Goal: Task Accomplishment & Management: Complete application form

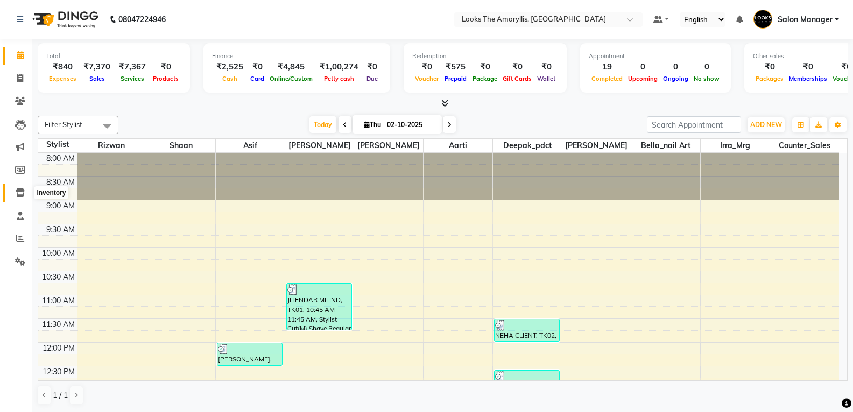
click at [18, 188] on icon at bounding box center [20, 192] width 9 height 8
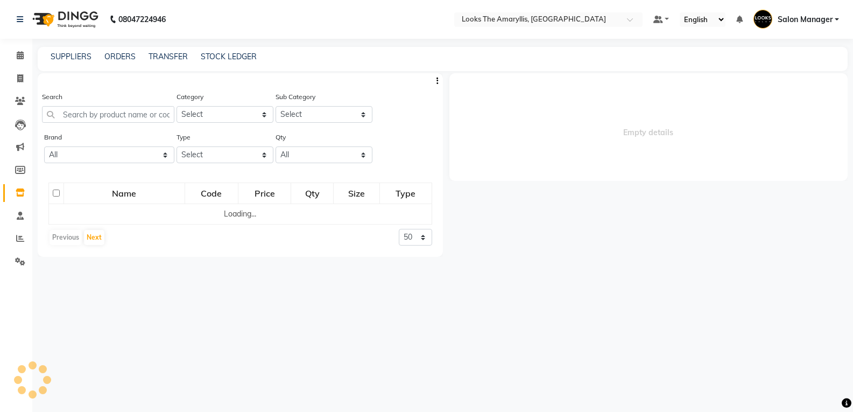
select select
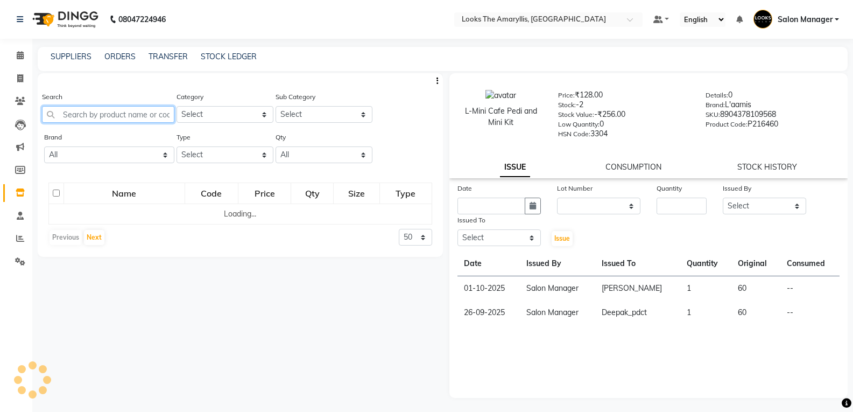
click at [107, 116] on input "text" at bounding box center [108, 114] width 132 height 17
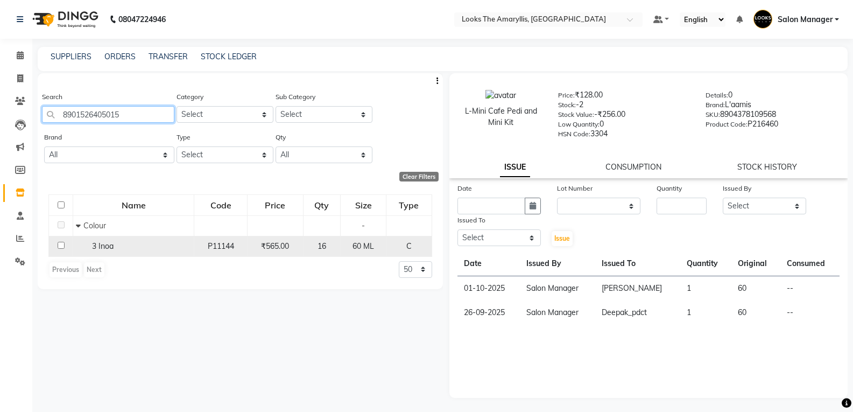
type input "8901526405015"
click at [60, 243] on input "checkbox" at bounding box center [61, 245] width 7 height 7
checkbox input "true"
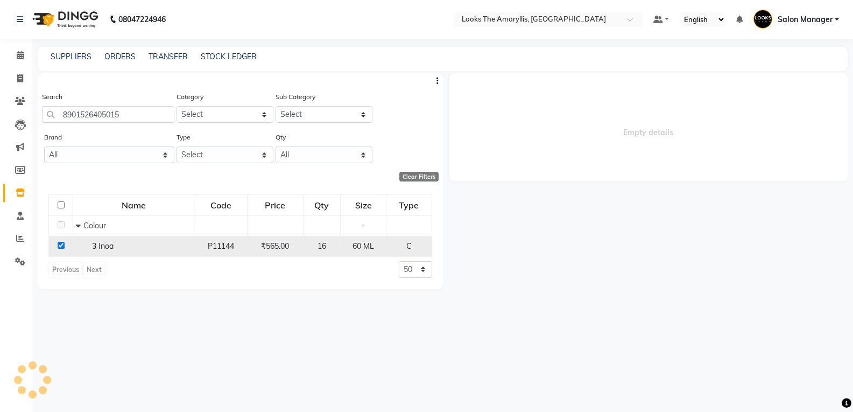
select select
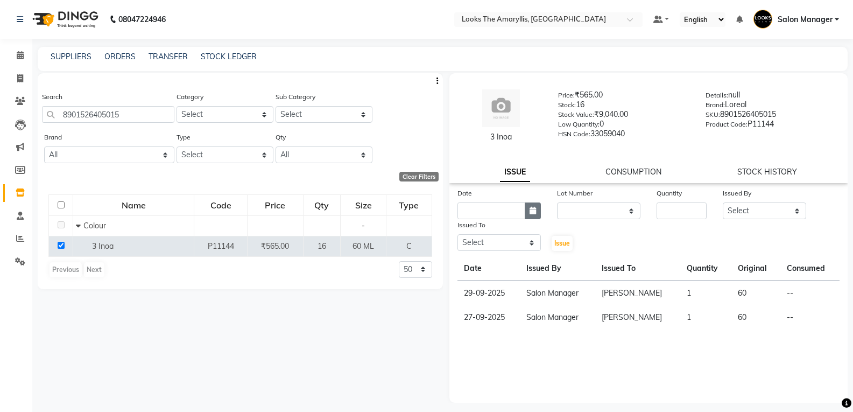
click at [526, 214] on button "button" at bounding box center [533, 210] width 16 height 17
select select "10"
select select "2025"
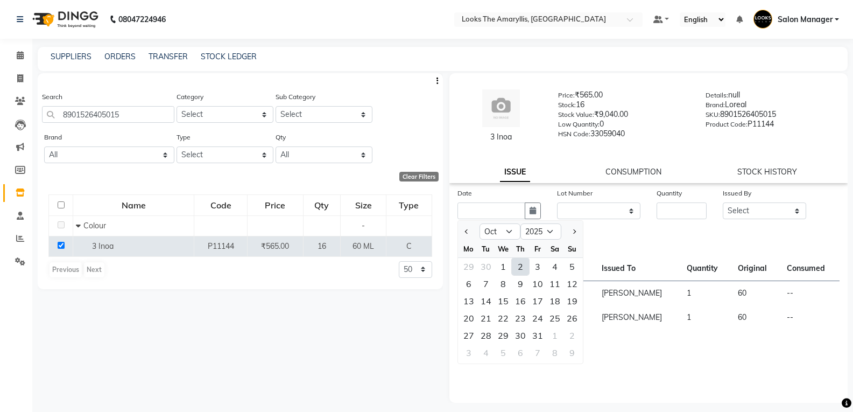
click at [518, 270] on div "2" at bounding box center [520, 266] width 17 height 17
type input "02-10-2025"
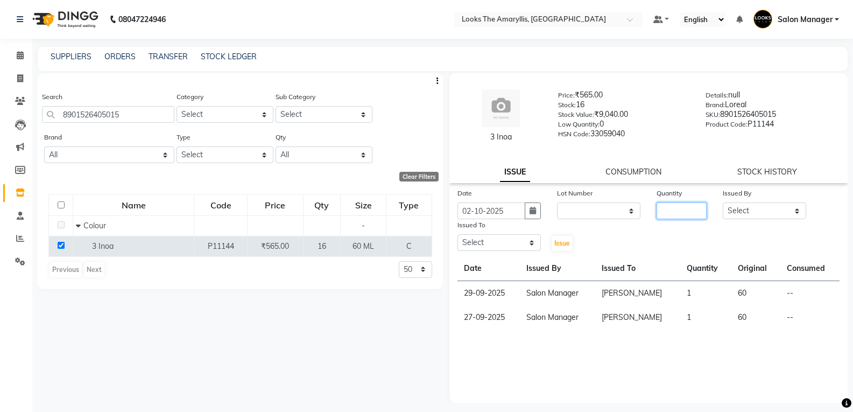
click at [678, 211] on input "number" at bounding box center [681, 210] width 50 height 17
type input "1"
click at [793, 215] on select "Select [PERSON_NAME] art Counter_Sales Deepak_pdct Irra_Mrg [PERSON_NAME] Salon…" at bounding box center [764, 210] width 83 height 17
select select "89954"
click at [723, 202] on select "Select [PERSON_NAME] art Counter_Sales Deepak_pdct Irra_Mrg [PERSON_NAME] Salon…" at bounding box center [764, 210] width 83 height 17
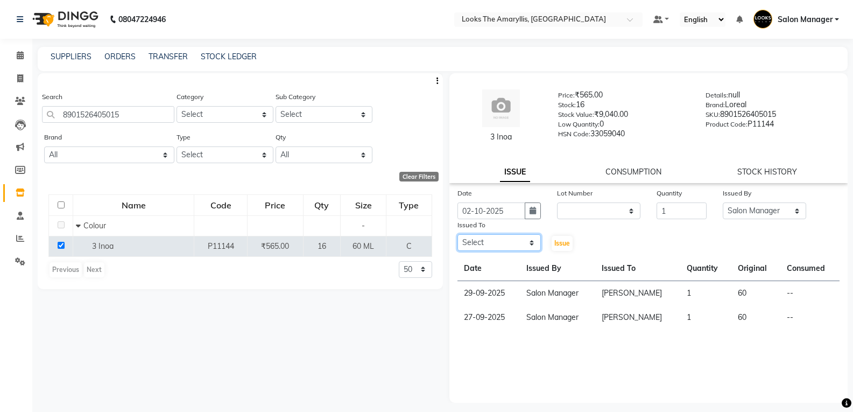
click at [527, 248] on select "Select [PERSON_NAME] art Counter_Sales Deepak_pdct Irra_Mrg [PERSON_NAME] Salon…" at bounding box center [498, 242] width 83 height 17
select select "90427"
click at [457, 234] on select "Select [PERSON_NAME] art Counter_Sales Deepak_pdct Irra_Mrg [PERSON_NAME] Salon…" at bounding box center [498, 242] width 83 height 17
click at [564, 240] on span "Issue" at bounding box center [562, 243] width 16 height 8
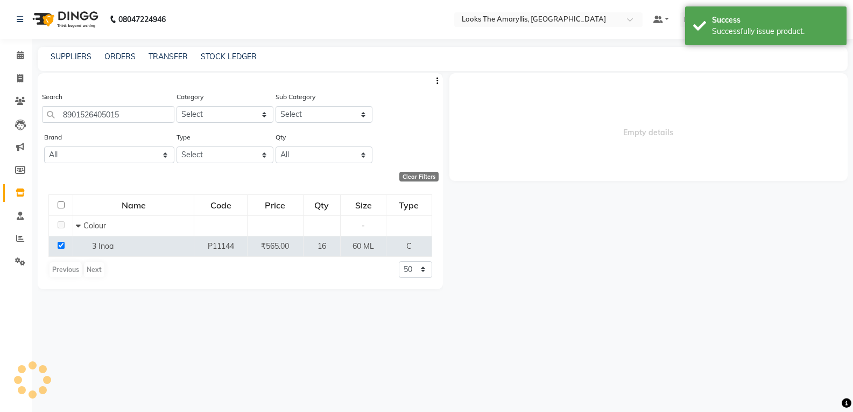
select select
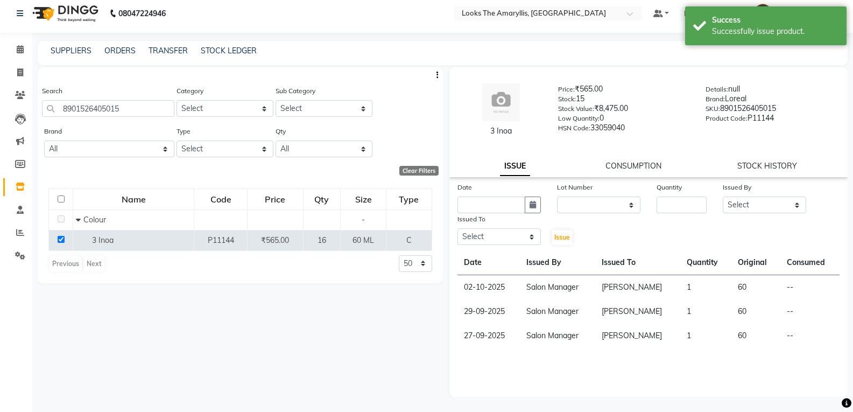
scroll to position [7, 0]
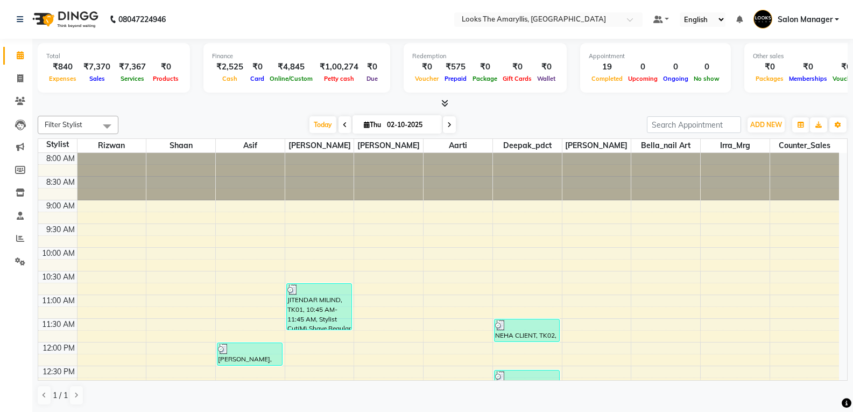
click at [577, 110] on div "Total ₹840 Expenses ₹7,370 Sales ₹7,367 Services ₹0 Products Finance ₹2,525 Cas…" at bounding box center [442, 225] width 821 height 373
click at [23, 79] on icon at bounding box center [20, 78] width 6 height 8
select select "service"
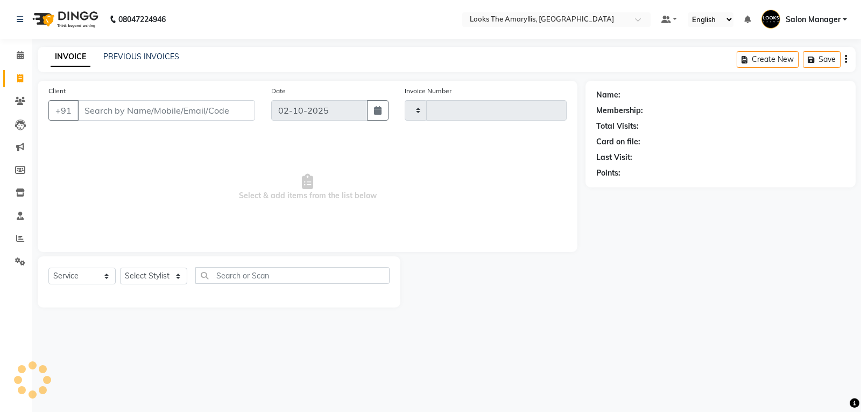
type input "4461"
select select "8939"
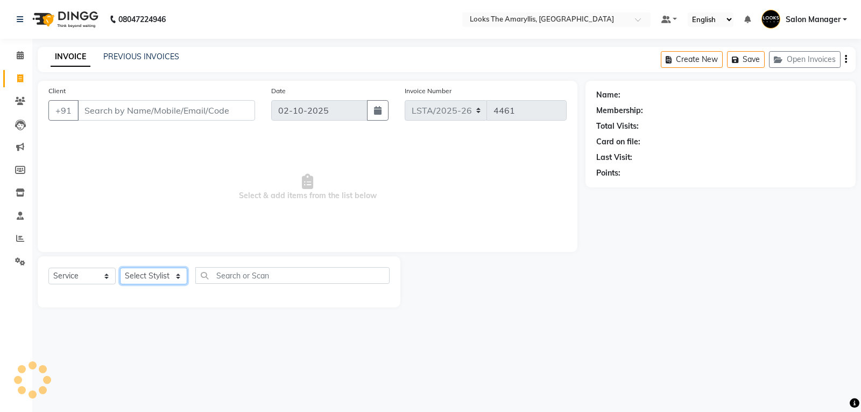
click at [184, 276] on select "Select Stylist" at bounding box center [153, 275] width 67 height 17
select select "90427"
click at [120, 267] on select "Select Stylist [PERSON_NAME] art Counter_Sales Deepak_pdct Irra_Mrg [PERSON_NAM…" at bounding box center [153, 275] width 67 height 17
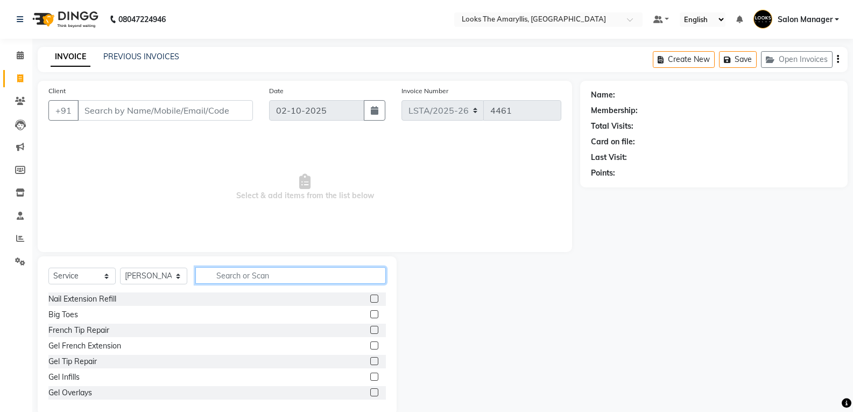
click at [228, 279] on input "text" at bounding box center [290, 275] width 190 height 17
type input "CUT M"
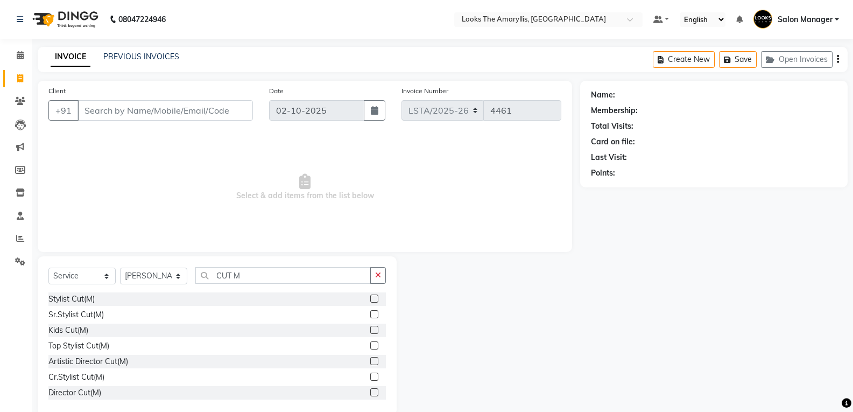
click at [370, 299] on label at bounding box center [374, 298] width 8 height 8
click at [370, 299] on input "checkbox" at bounding box center [373, 298] width 7 height 7
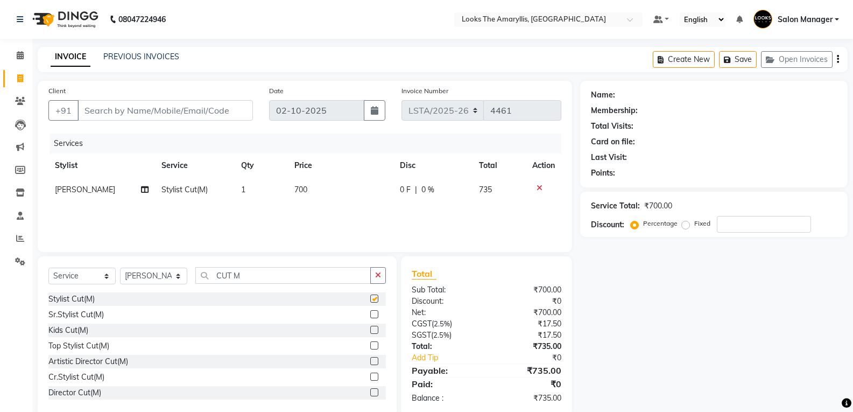
checkbox input "false"
click at [312, 187] on td "700" at bounding box center [340, 190] width 105 height 24
select select "90427"
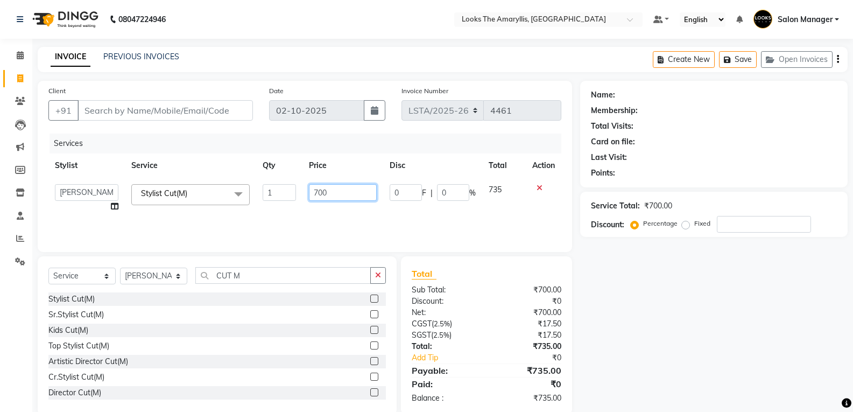
click at [340, 190] on input "700" at bounding box center [342, 192] width 67 height 17
type input "7"
type input "300"
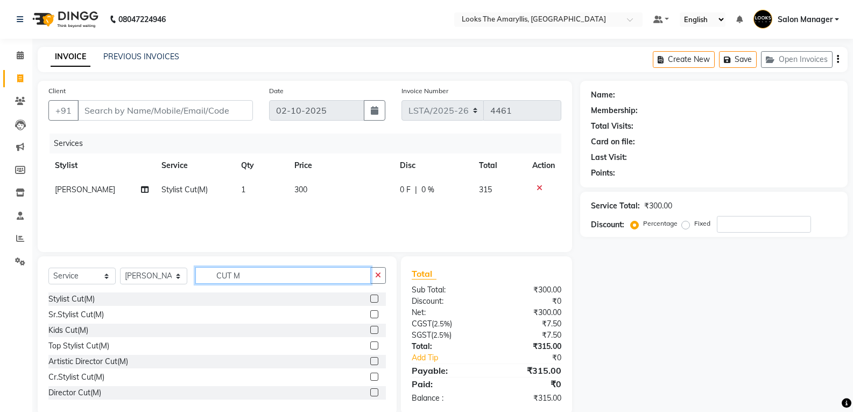
click at [277, 277] on input "CUT M" at bounding box center [282, 275] width 175 height 17
click at [279, 277] on input "CUT M" at bounding box center [282, 275] width 175 height 17
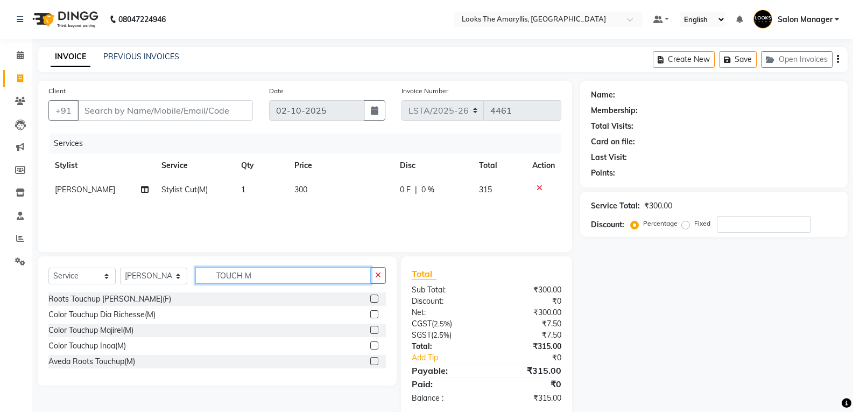
type input "TOUCH M"
click at [373, 347] on label at bounding box center [374, 345] width 8 height 8
click at [373, 347] on input "checkbox" at bounding box center [373, 345] width 7 height 7
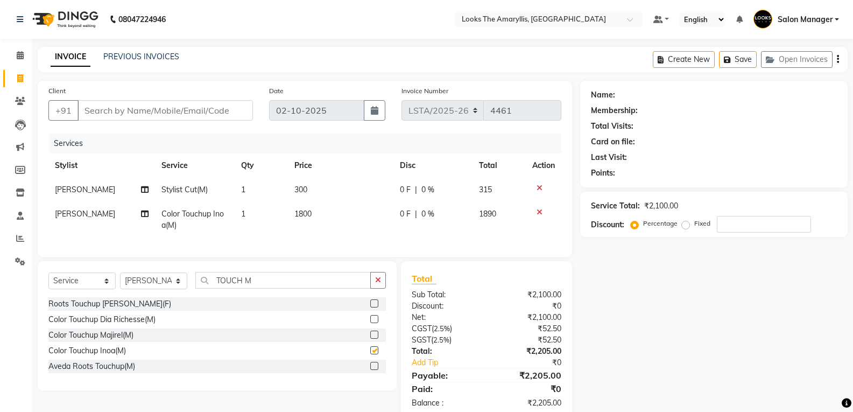
checkbox input "false"
click at [315, 216] on td "1800" at bounding box center [340, 220] width 105 height 36
select select "90427"
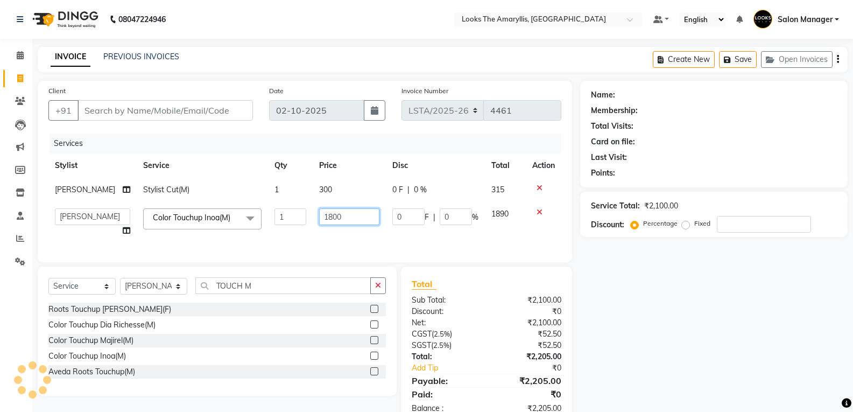
click at [339, 214] on input "1800" at bounding box center [349, 216] width 60 height 17
type input "1"
type input "1200"
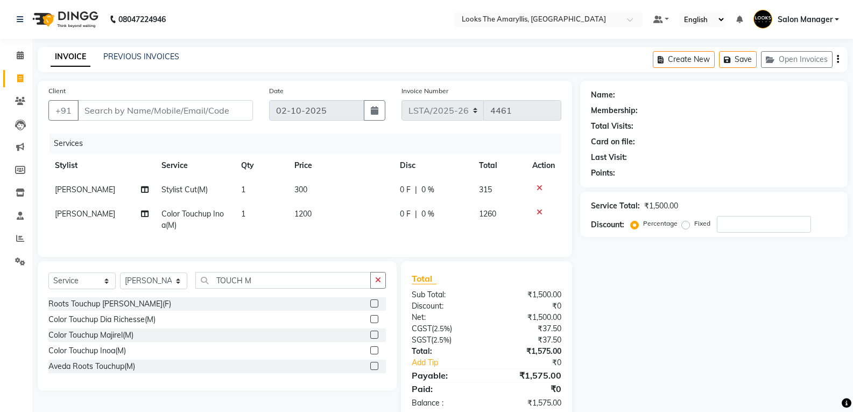
click at [464, 300] on div "Sub Total:" at bounding box center [445, 294] width 83 height 11
click at [262, 287] on input "TOUCH M" at bounding box center [282, 280] width 175 height 17
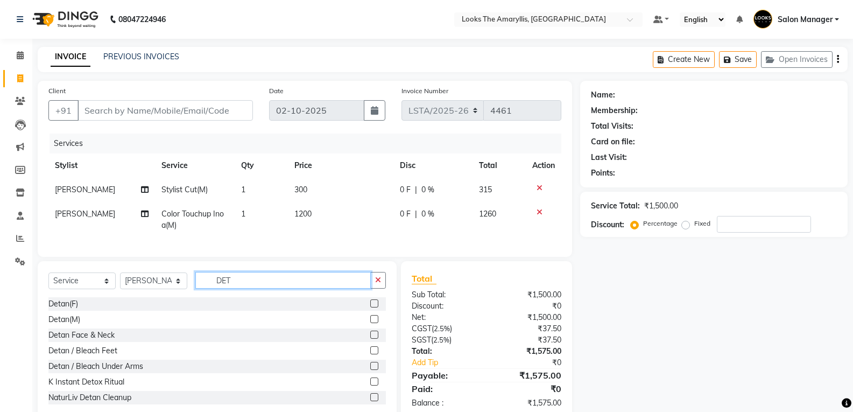
type input "DET"
click at [370, 323] on label at bounding box center [374, 319] width 8 height 8
click at [370, 323] on input "checkbox" at bounding box center [373, 319] width 7 height 7
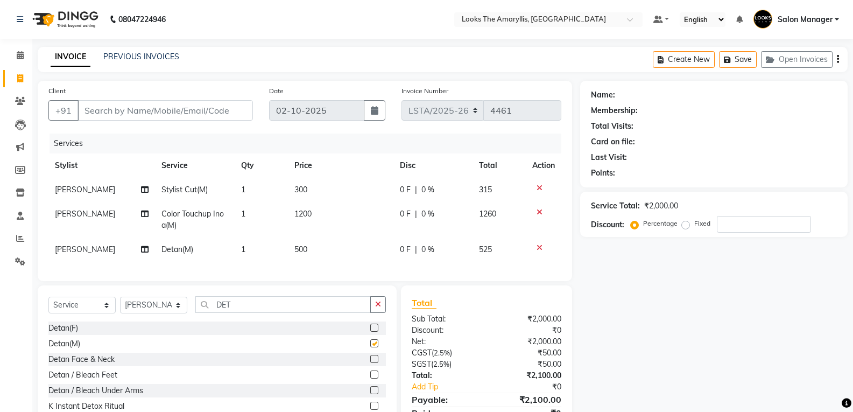
checkbox input "false"
click at [320, 249] on td "500" at bounding box center [340, 249] width 105 height 24
select select "90427"
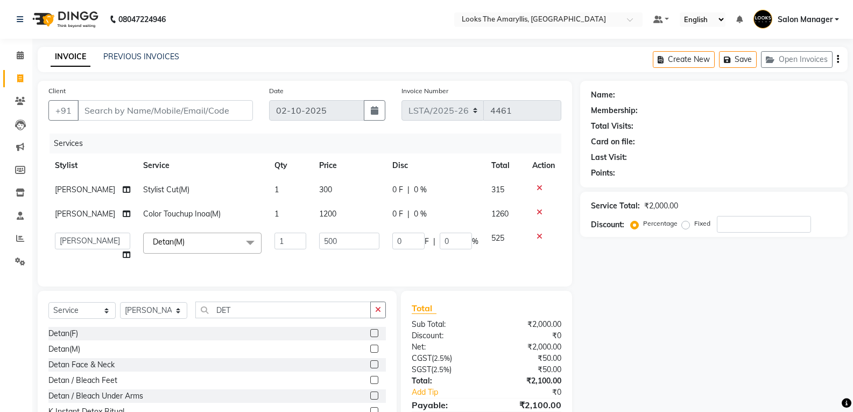
click at [464, 312] on div "Total" at bounding box center [487, 307] width 150 height 13
click at [109, 109] on input "Client" at bounding box center [164, 110] width 175 height 20
click at [123, 109] on input "Client" at bounding box center [164, 110] width 175 height 20
click at [274, 190] on span "1" at bounding box center [276, 190] width 4 height 10
select select "90427"
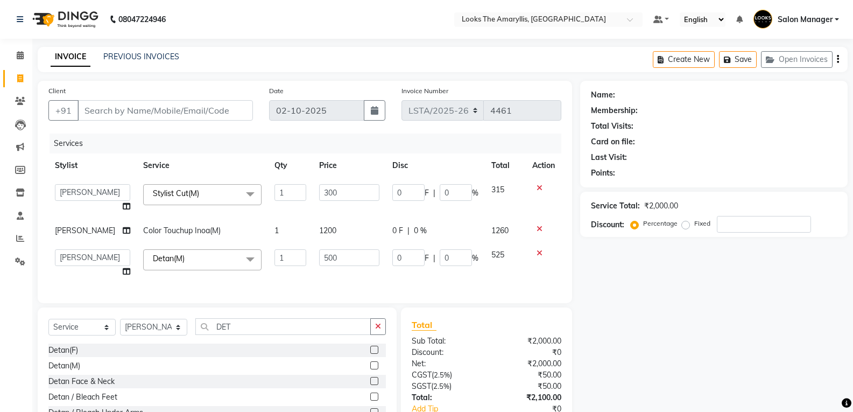
click at [268, 224] on td "1" at bounding box center [290, 230] width 45 height 24
select select "90427"
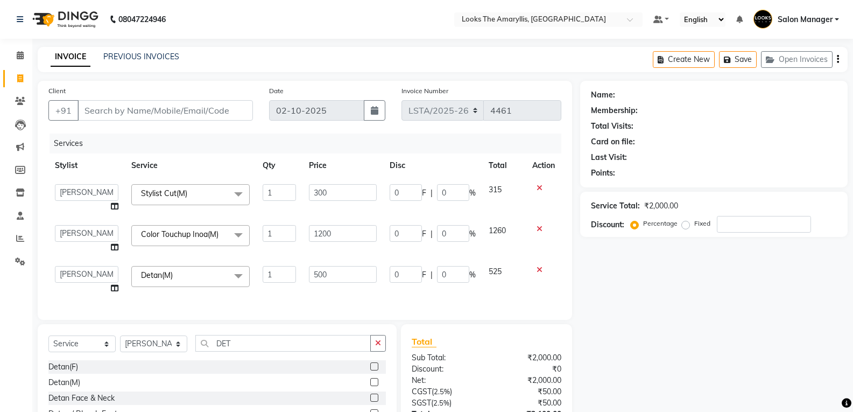
scroll to position [95, 0]
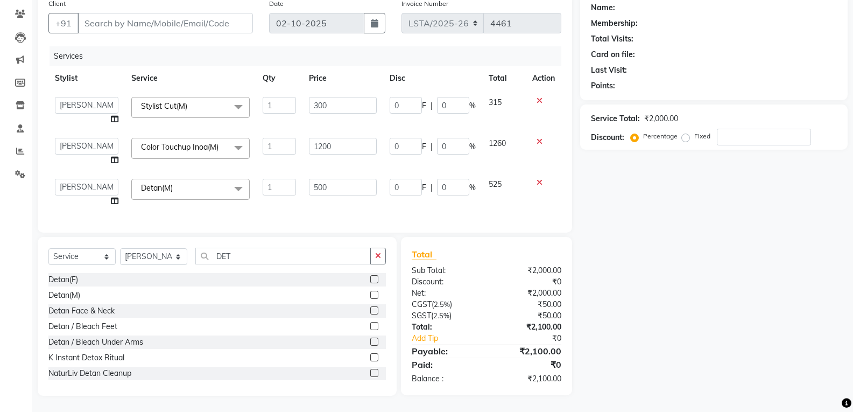
click at [487, 348] on div "₹2,100.00" at bounding box center [527, 350] width 83 height 13
click at [153, 16] on input "Client" at bounding box center [164, 23] width 175 height 20
click at [150, 13] on input "Client" at bounding box center [164, 23] width 175 height 20
type input "1"
type input "0"
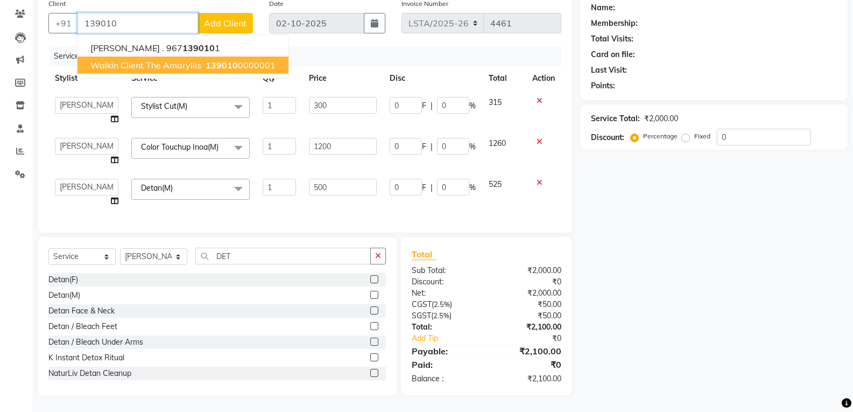
click at [139, 60] on span "Walkin Client The Amaryllis" at bounding box center [145, 65] width 111 height 11
type input "1390100000001"
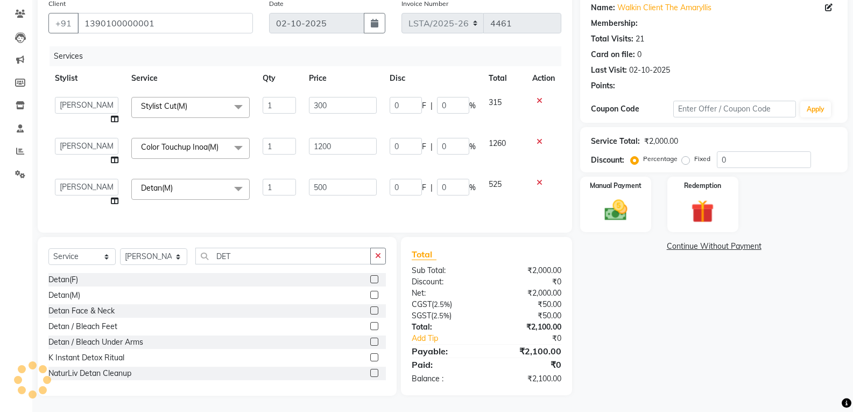
select select "1: Object"
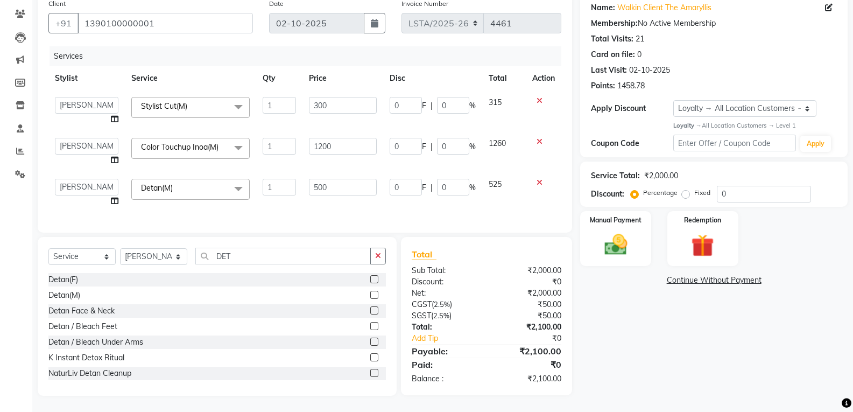
scroll to position [0, 0]
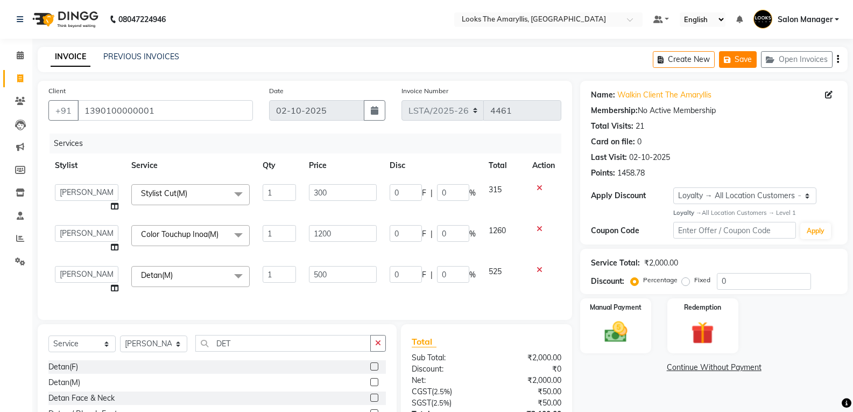
click at [744, 59] on button "Save" at bounding box center [738, 59] width 38 height 17
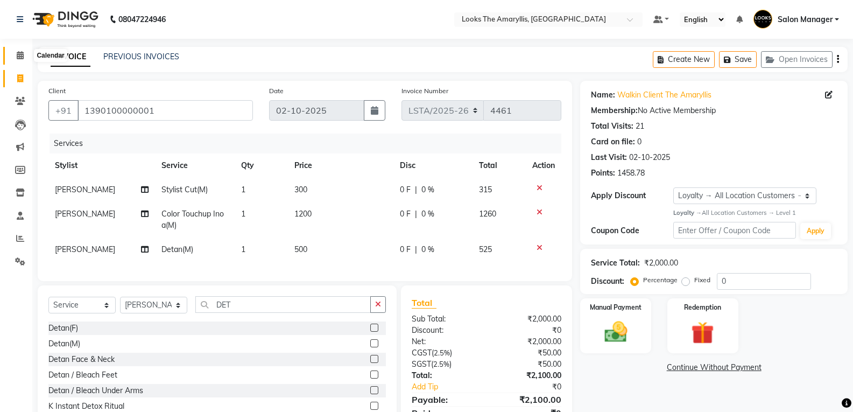
click at [18, 53] on icon at bounding box center [20, 55] width 7 height 8
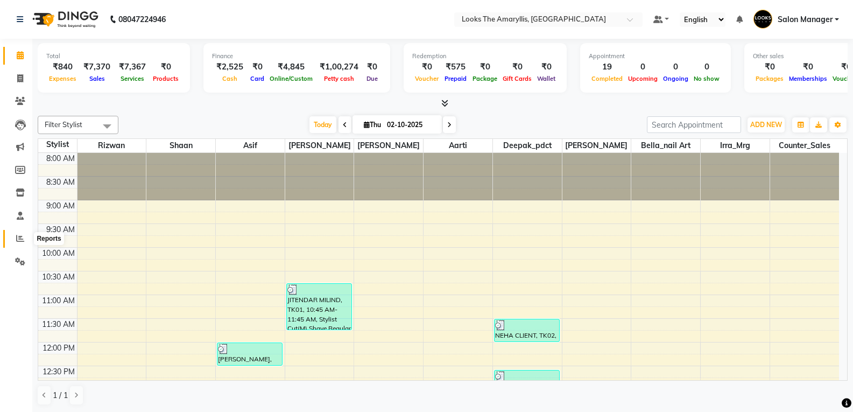
click at [19, 236] on icon at bounding box center [20, 238] width 8 height 8
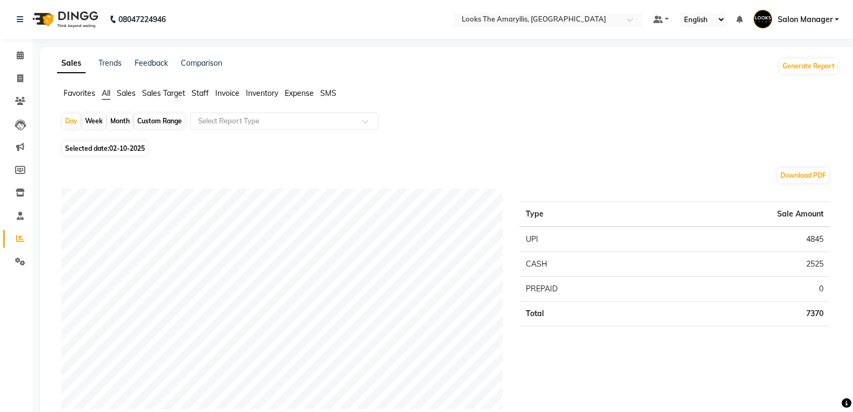
click at [197, 90] on span "Staff" at bounding box center [200, 93] width 17 height 10
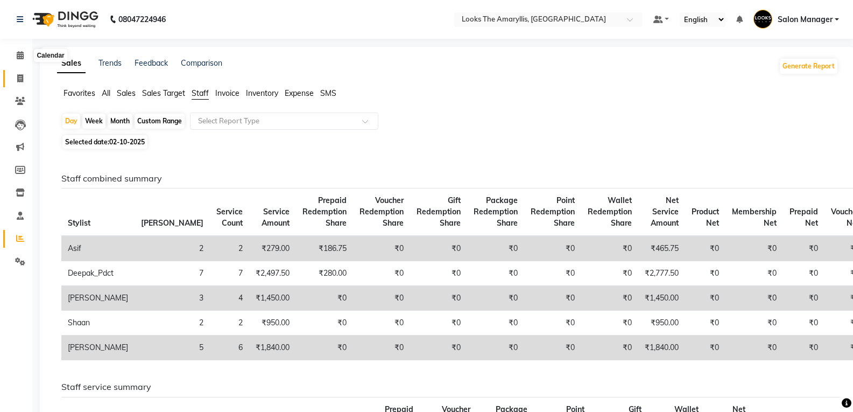
click at [22, 75] on icon at bounding box center [20, 78] width 6 height 8
select select "service"
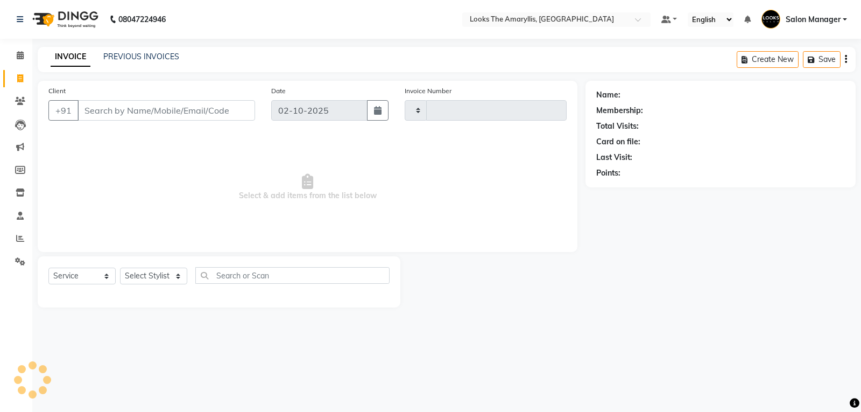
type input "4461"
select select "8939"
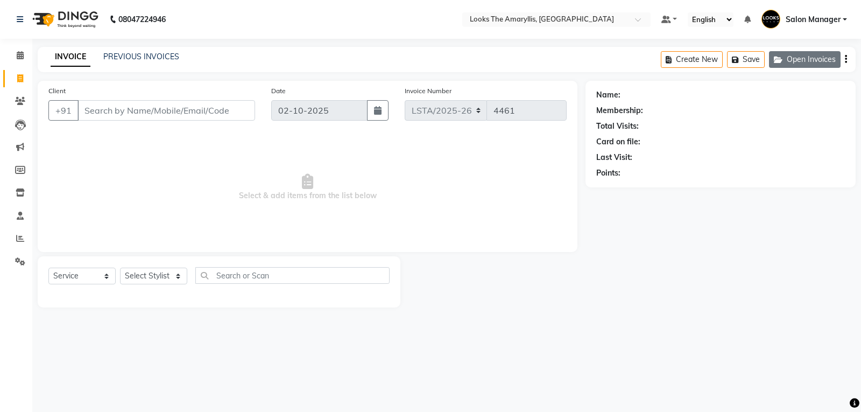
click at [790, 55] on button "Open Invoices" at bounding box center [805, 59] width 72 height 17
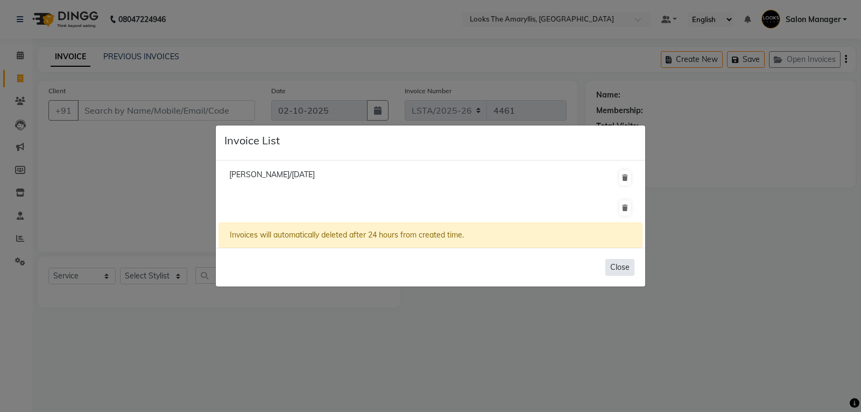
click at [622, 263] on button "Close" at bounding box center [619, 267] width 29 height 17
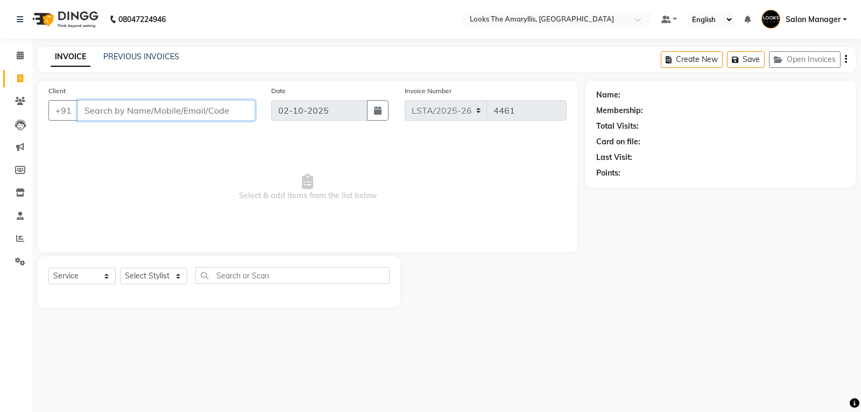
click at [183, 112] on input "Client" at bounding box center [166, 110] width 178 height 20
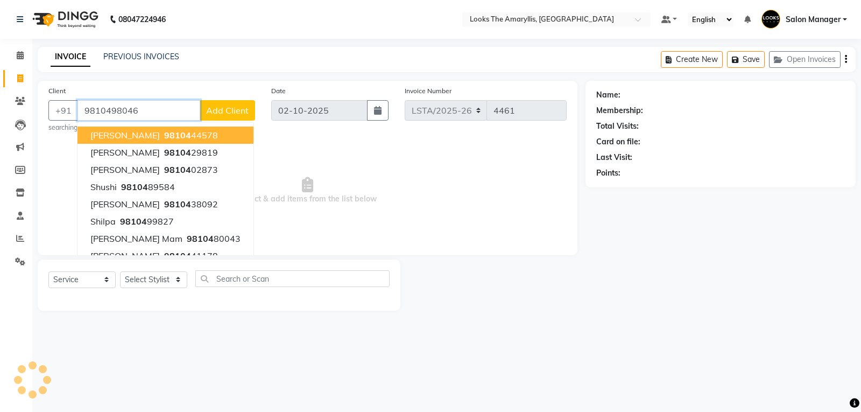
type input "9810498046"
select select "1: Object"
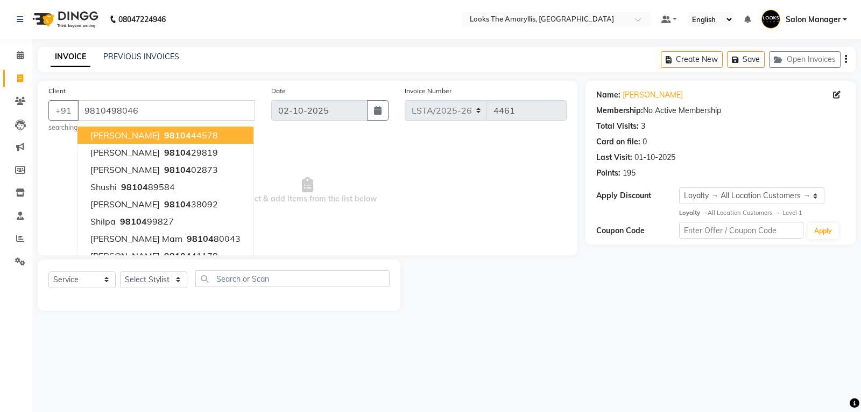
click at [333, 132] on div "Date [DATE]" at bounding box center [329, 108] width 133 height 47
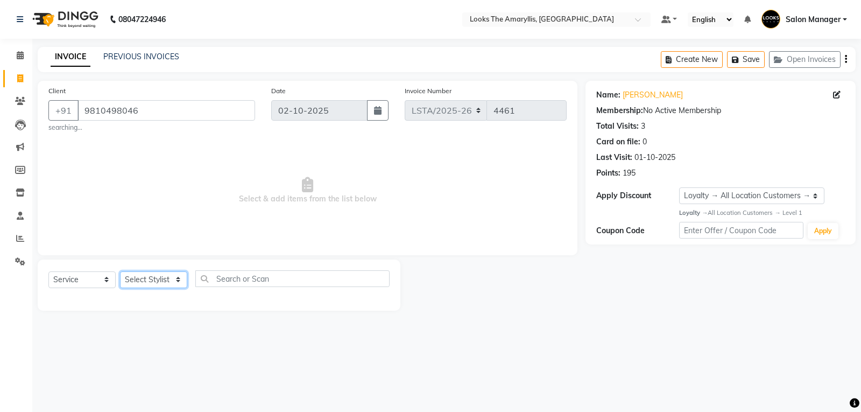
click at [179, 282] on select "Select Stylist [PERSON_NAME] art Counter_Sales Deepak_pdct Irra_Mrg [PERSON_NAM…" at bounding box center [153, 279] width 67 height 17
select select "90427"
click at [120, 271] on select "Select Stylist [PERSON_NAME] art Counter_Sales Deepak_pdct Irra_Mrg [PERSON_NAM…" at bounding box center [153, 279] width 67 height 17
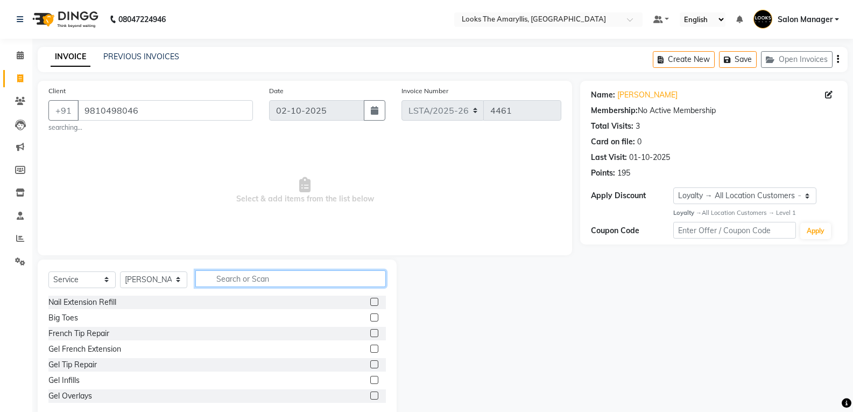
click at [222, 272] on input "text" at bounding box center [290, 278] width 190 height 17
type input "CUT M"
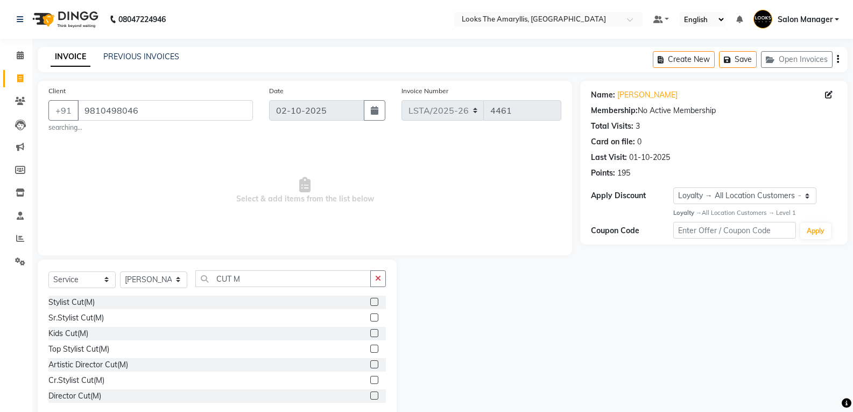
click at [370, 301] on label at bounding box center [374, 302] width 8 height 8
click at [370, 301] on input "checkbox" at bounding box center [373, 302] width 7 height 7
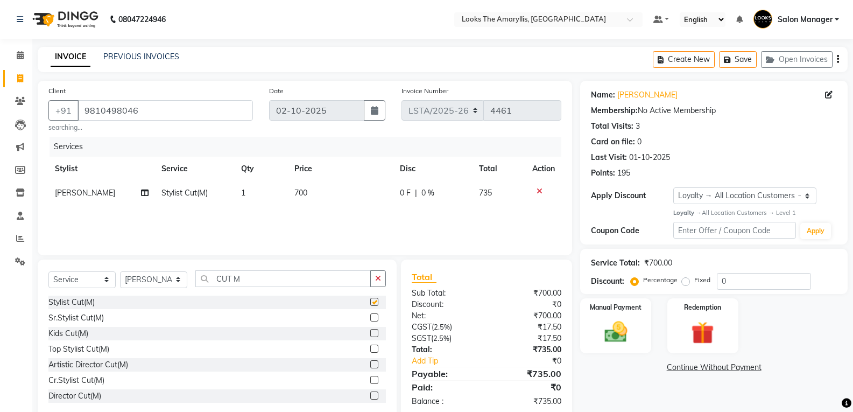
checkbox input "false"
click at [316, 200] on td "700" at bounding box center [340, 193] width 105 height 24
select select "90427"
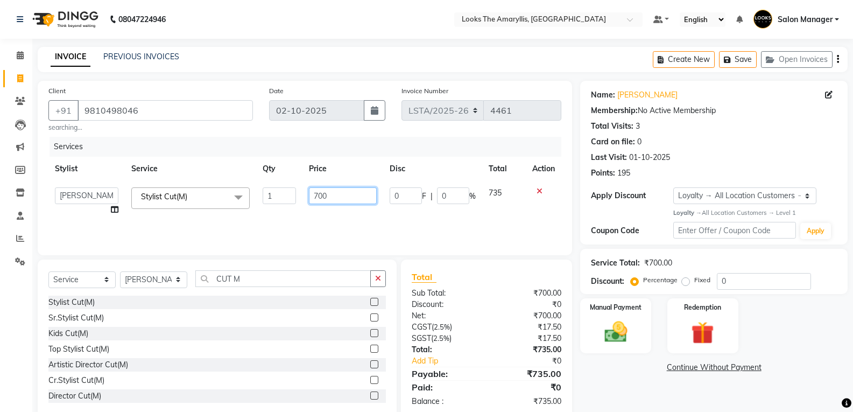
click at [331, 195] on input "700" at bounding box center [342, 195] width 67 height 17
type input "7"
type input "300"
click at [372, 219] on div "Services Stylist Service Qty Price Disc Total Action [PERSON_NAME] Bella_nail a…" at bounding box center [304, 191] width 513 height 108
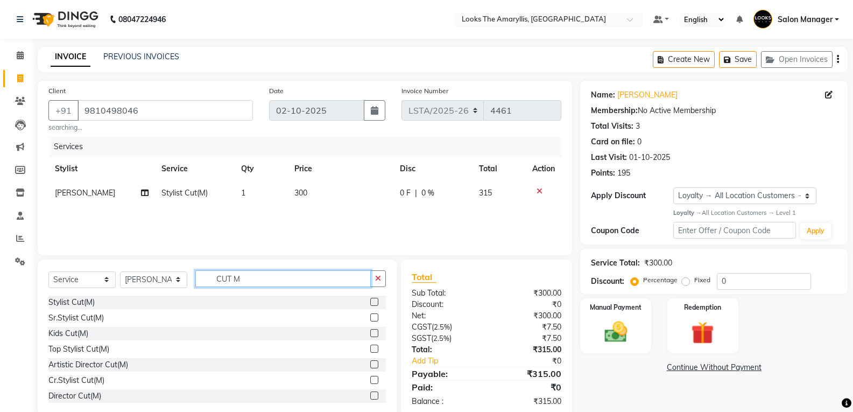
click at [268, 279] on input "CUT M" at bounding box center [282, 278] width 175 height 17
type input "DETA"
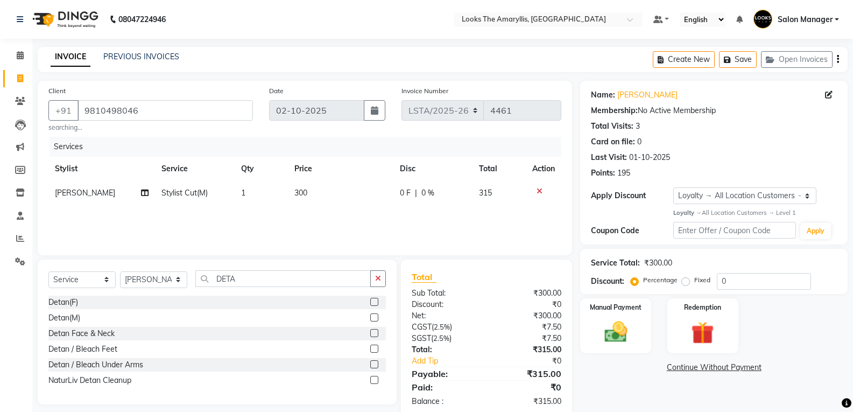
click at [373, 317] on label at bounding box center [374, 317] width 8 height 8
click at [373, 317] on input "checkbox" at bounding box center [373, 317] width 7 height 7
checkbox input "false"
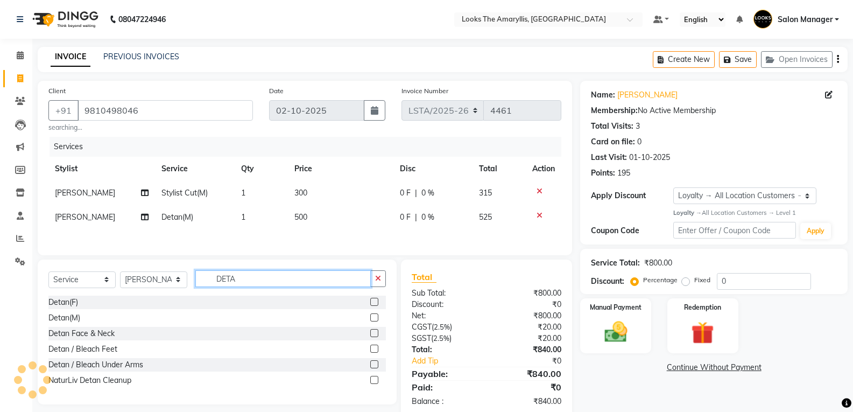
click at [267, 283] on input "DETA" at bounding box center [282, 278] width 175 height 17
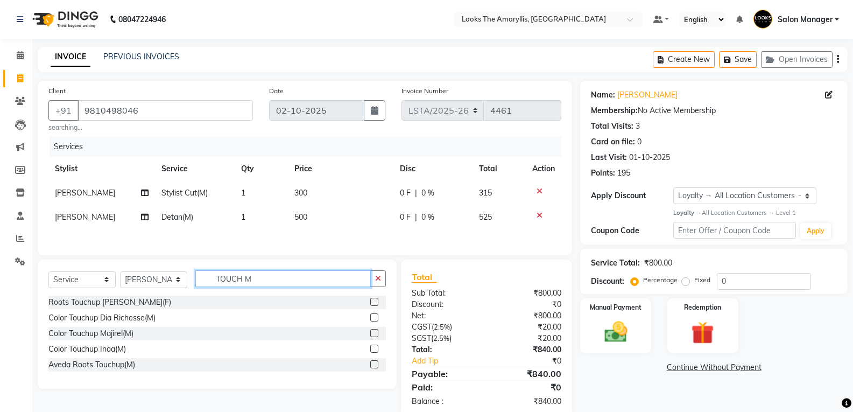
type input "TOUCH M"
click at [375, 348] on label at bounding box center [374, 348] width 8 height 8
click at [375, 348] on input "checkbox" at bounding box center [373, 348] width 7 height 7
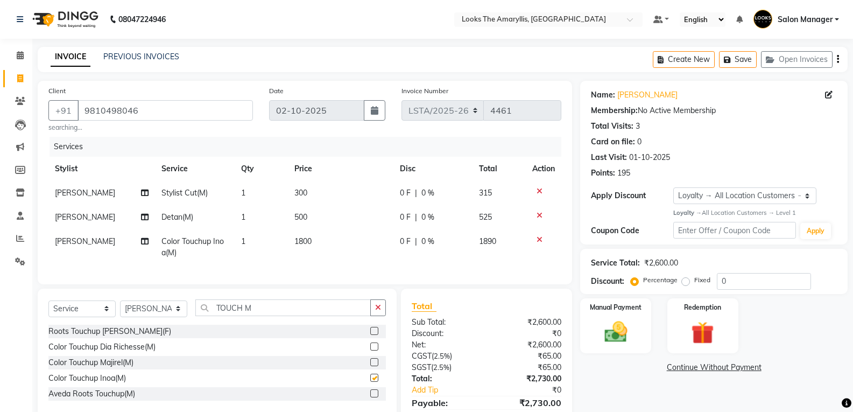
checkbox input "false"
click at [328, 243] on td "1800" at bounding box center [340, 247] width 105 height 36
select select "90427"
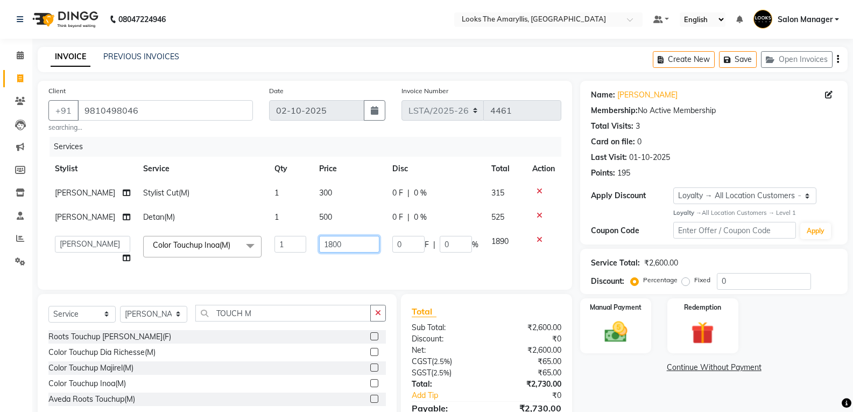
click at [340, 239] on input "1800" at bounding box center [349, 244] width 60 height 17
type input "1"
type input "1200"
click at [462, 299] on div "Client [PHONE_NUMBER] searching... Date [DATE] Invoice Number LSTA/[PHONE_NUMBE…" at bounding box center [305, 266] width 550 height 371
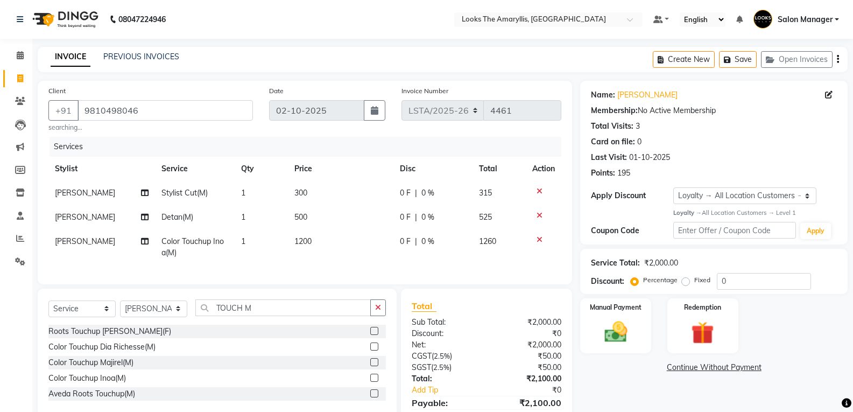
scroll to position [59, 0]
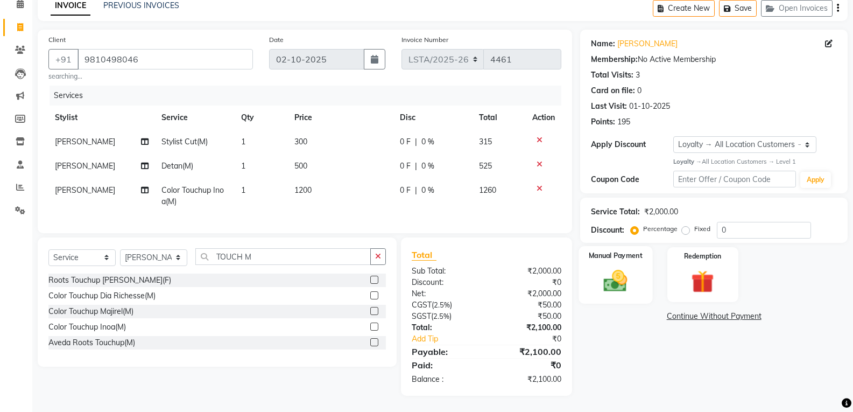
click at [604, 279] on img at bounding box center [615, 280] width 38 height 27
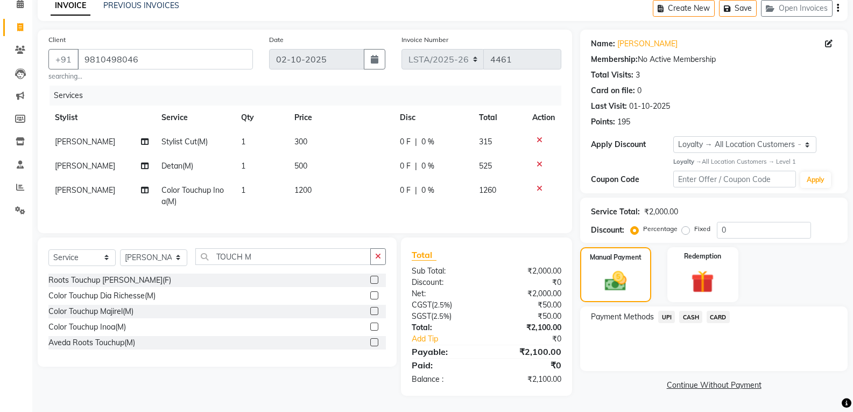
click at [665, 310] on span "UPI" at bounding box center [666, 316] width 17 height 12
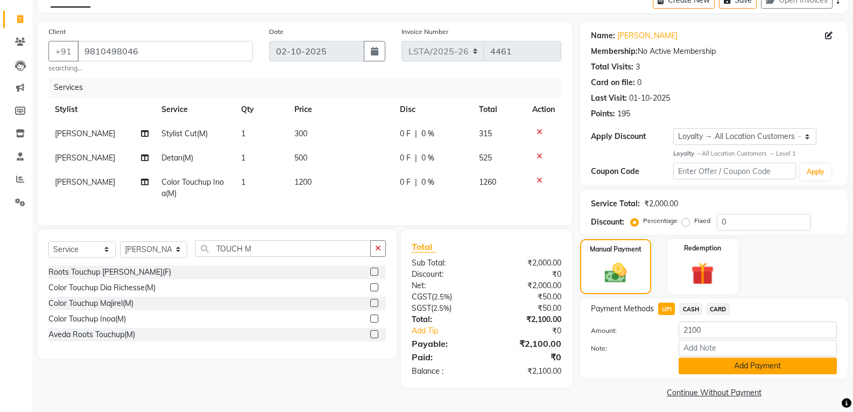
scroll to position [64, 0]
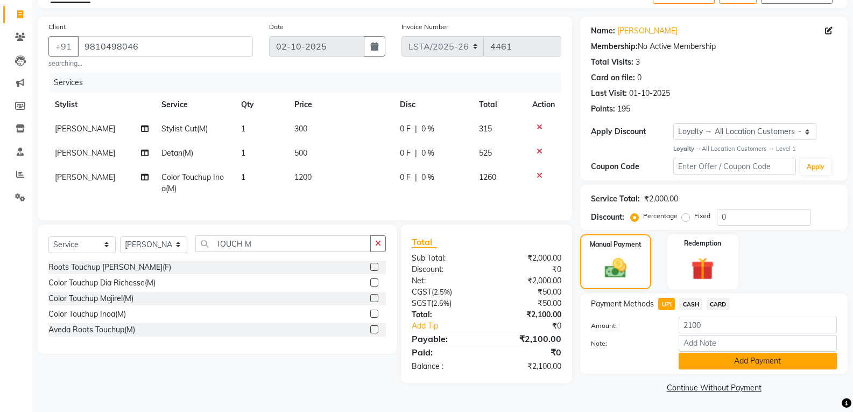
click at [719, 364] on button "Add Payment" at bounding box center [758, 360] width 158 height 17
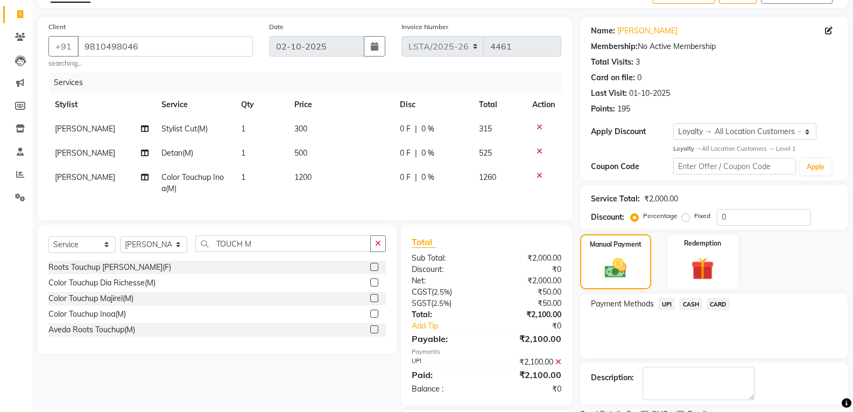
scroll to position [135, 0]
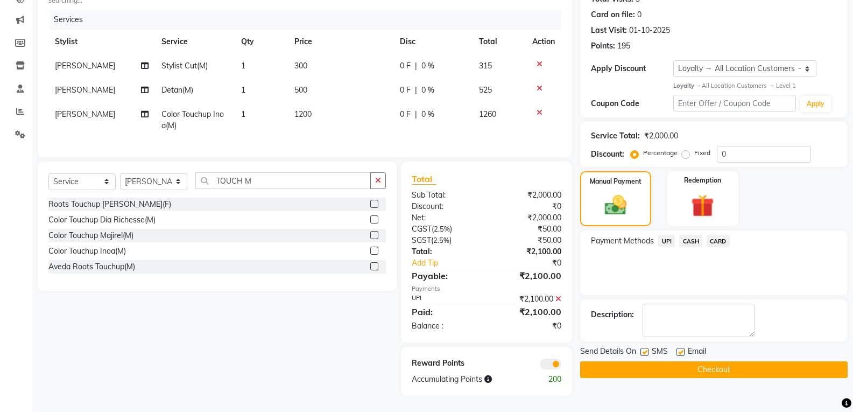
click at [645, 348] on label at bounding box center [644, 352] width 8 height 8
click at [645, 349] on input "checkbox" at bounding box center [643, 352] width 7 height 7
checkbox input "false"
click at [679, 348] on label at bounding box center [680, 352] width 8 height 8
click at [679, 349] on input "checkbox" at bounding box center [679, 352] width 7 height 7
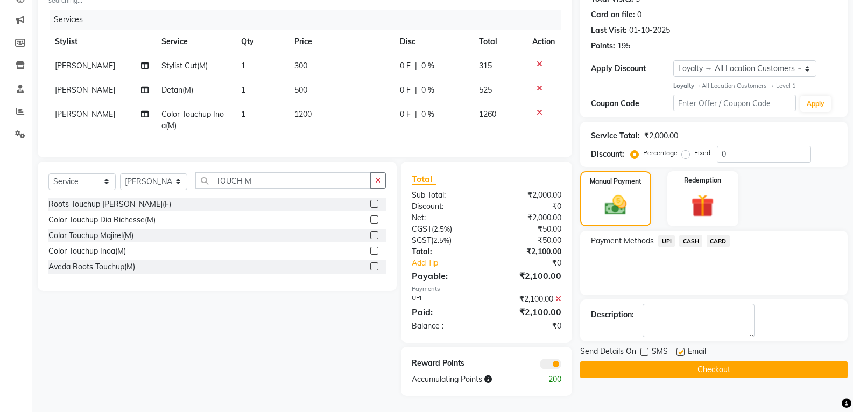
checkbox input "false"
click at [642, 361] on button "Checkout" at bounding box center [713, 369] width 267 height 17
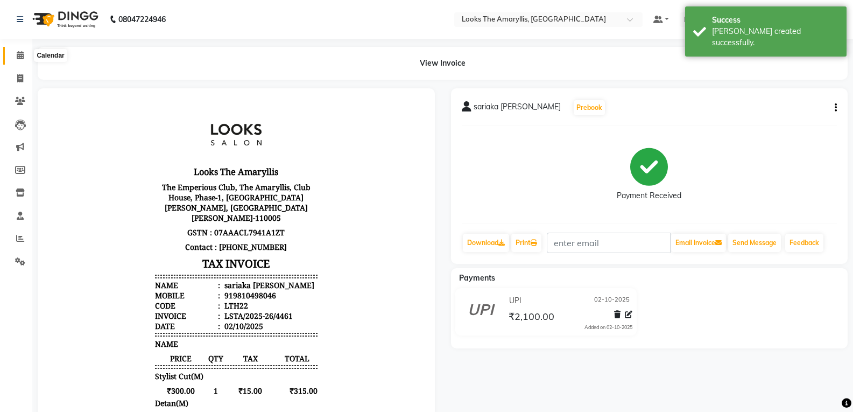
click at [23, 55] on icon at bounding box center [20, 55] width 7 height 8
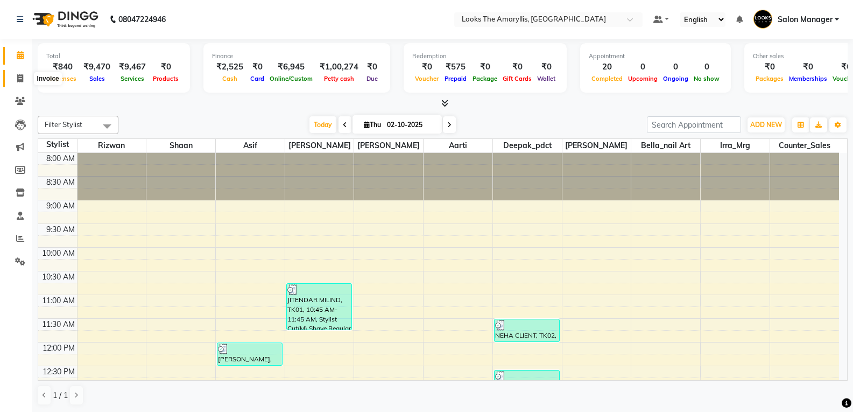
click at [23, 81] on span at bounding box center [20, 79] width 19 height 12
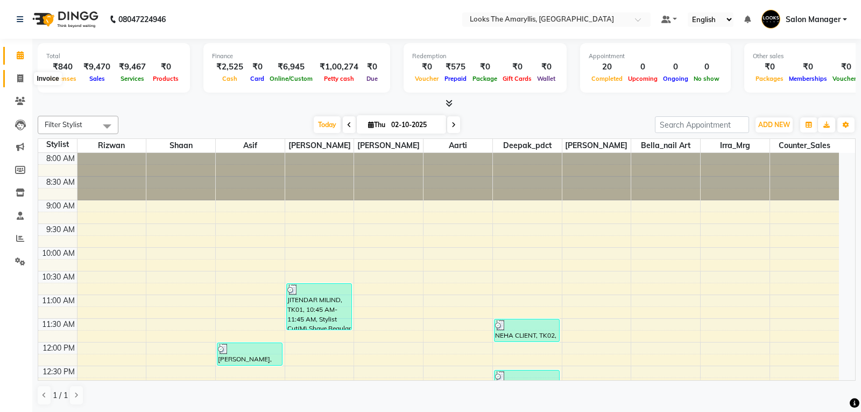
select select "service"
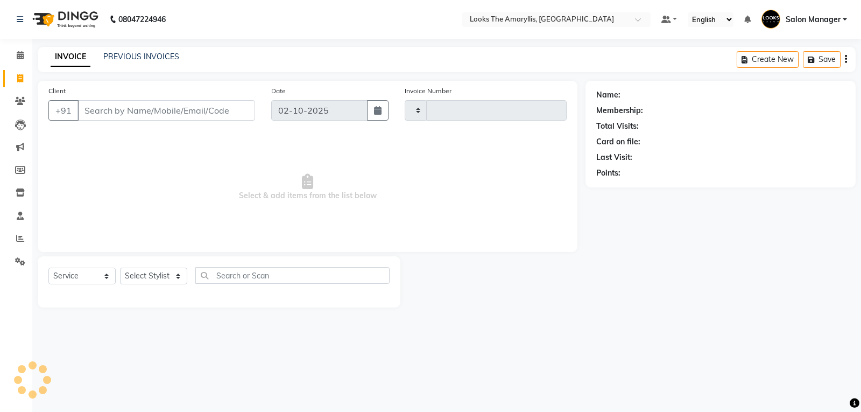
type input "4462"
select select "8939"
click at [161, 59] on link "PREVIOUS INVOICES" at bounding box center [141, 57] width 76 height 10
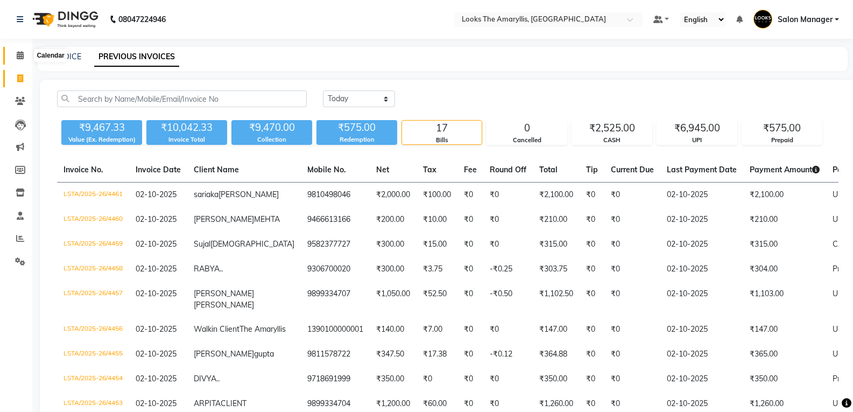
click at [18, 51] on icon at bounding box center [20, 55] width 7 height 8
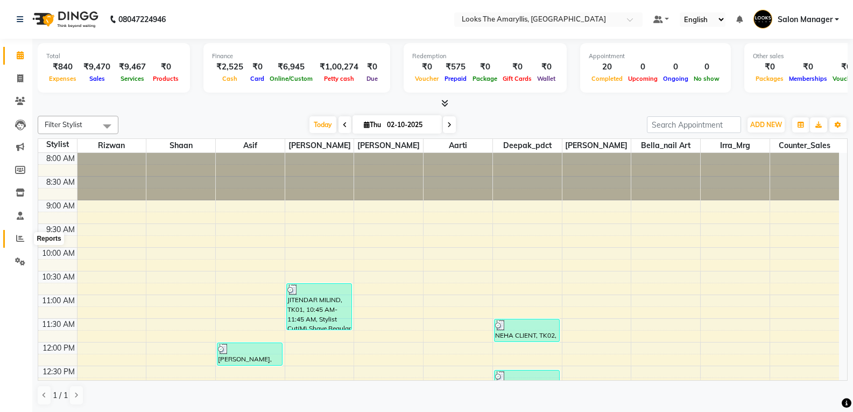
click at [18, 239] on icon at bounding box center [20, 238] width 8 height 8
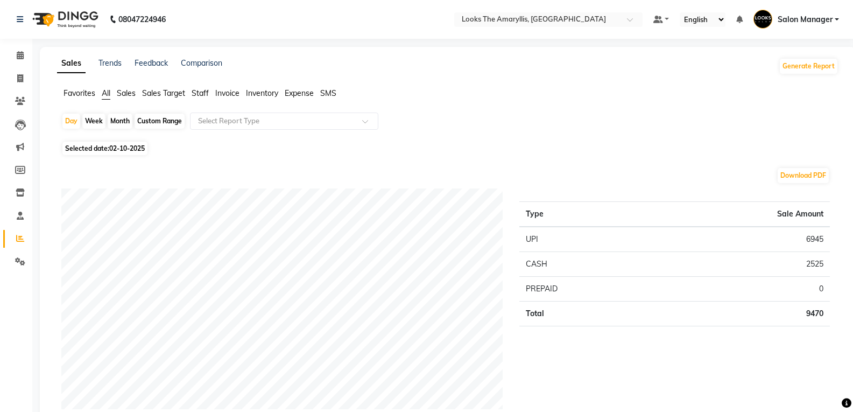
click at [206, 94] on span "Staff" at bounding box center [200, 93] width 17 height 10
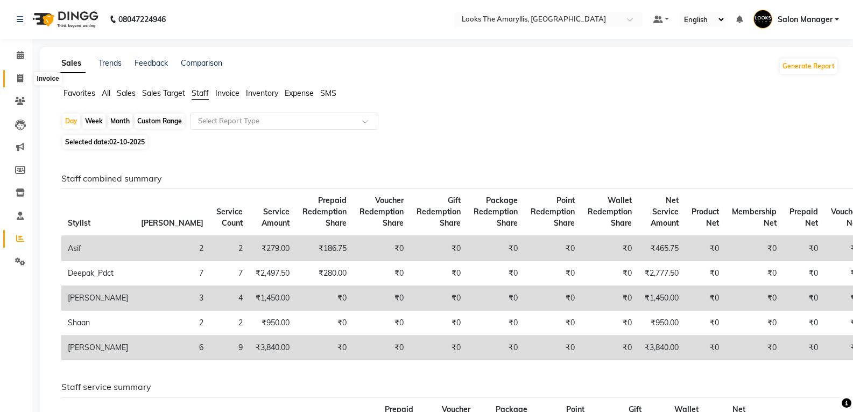
click at [20, 75] on icon at bounding box center [20, 78] width 6 height 8
select select "service"
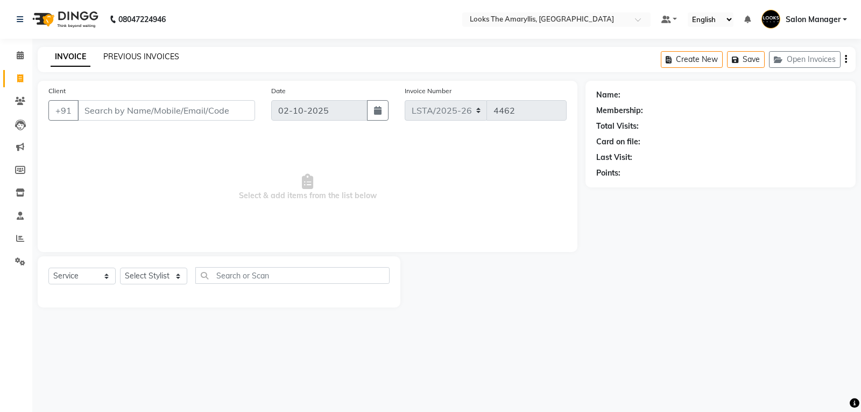
click at [130, 55] on link "PREVIOUS INVOICES" at bounding box center [141, 57] width 76 height 10
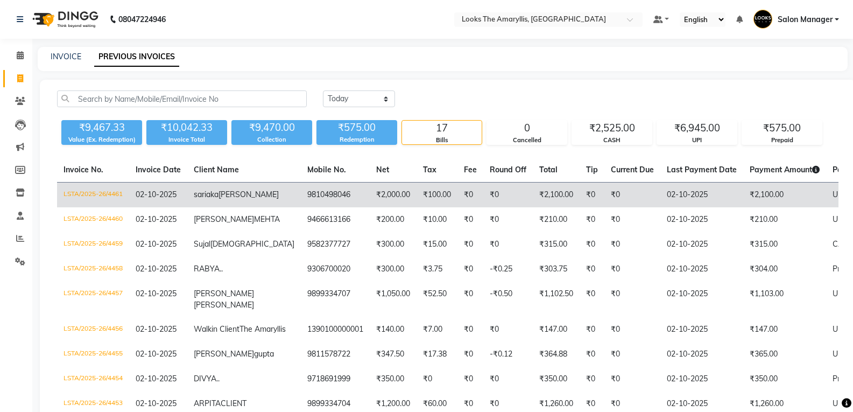
click at [88, 197] on td "LSTA/2025-26/4461" at bounding box center [93, 194] width 72 height 25
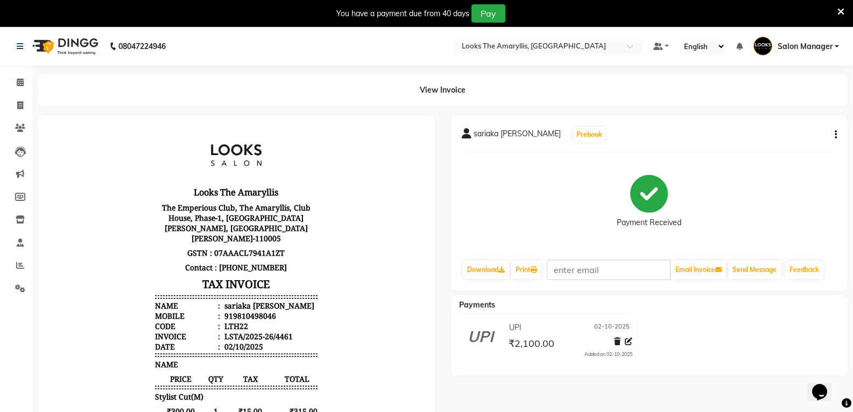
scroll to position [9, 0]
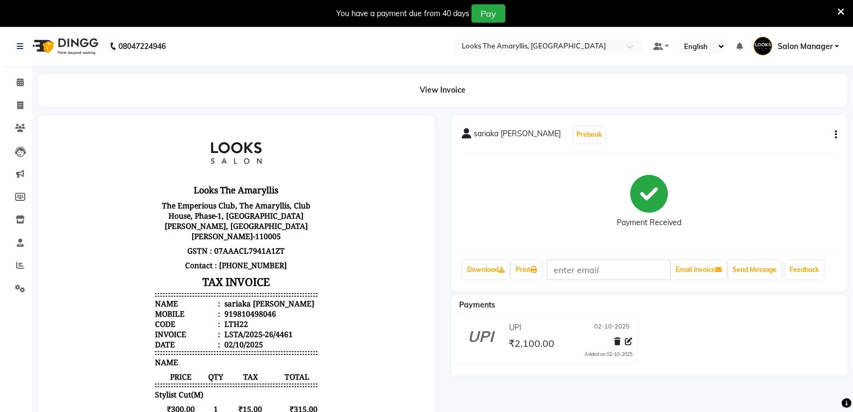
click at [237, 314] on div "919810498046" at bounding box center [249, 313] width 54 height 10
copy div "919810498046"
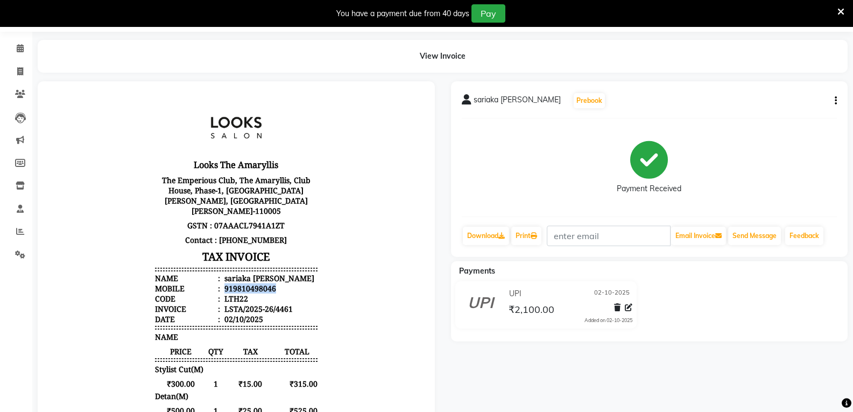
scroll to position [0, 0]
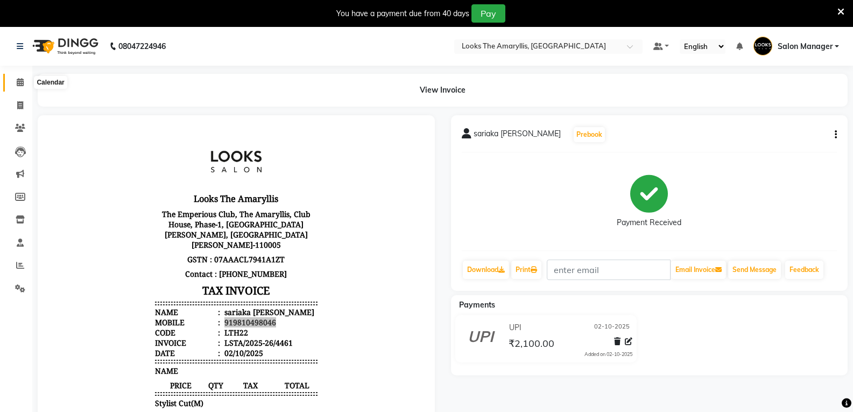
click at [20, 83] on icon at bounding box center [20, 82] width 7 height 8
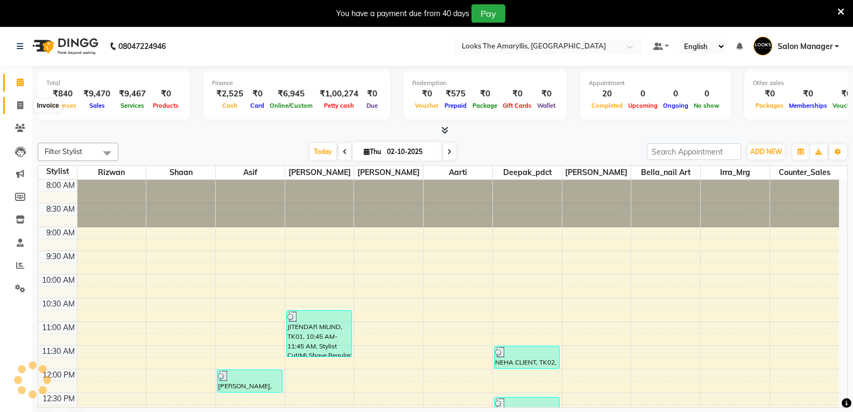
click at [22, 103] on icon at bounding box center [20, 105] width 6 height 8
select select "service"
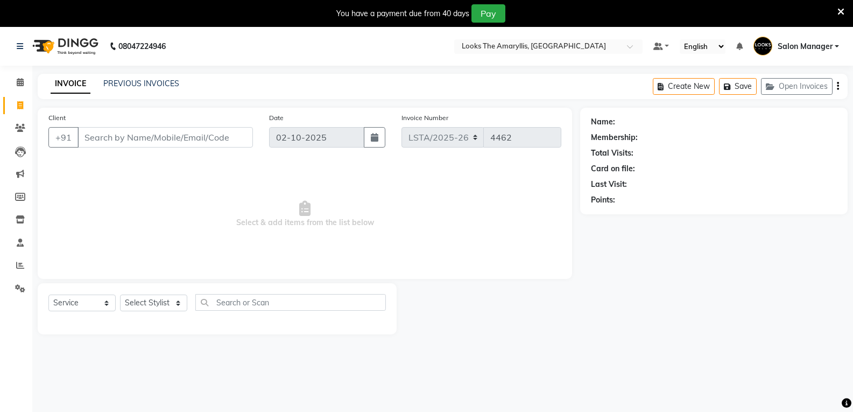
click at [101, 134] on input "Client" at bounding box center [164, 137] width 175 height 20
type input "919810498046"
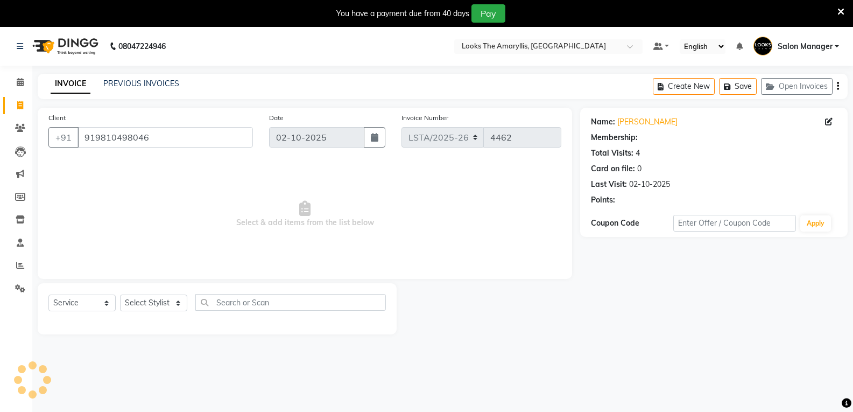
select select "1: Object"
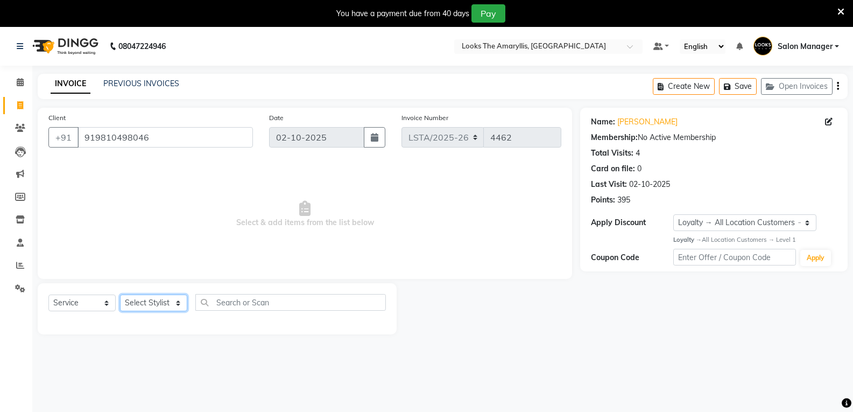
click at [174, 300] on select "Select Stylist [PERSON_NAME] art Counter_Sales Deepak_pdct Irra_Mrg [PERSON_NAM…" at bounding box center [153, 302] width 67 height 17
select select "90427"
click at [120, 294] on select "Select Stylist [PERSON_NAME] art Counter_Sales Deepak_pdct Irra_Mrg [PERSON_NAM…" at bounding box center [153, 302] width 67 height 17
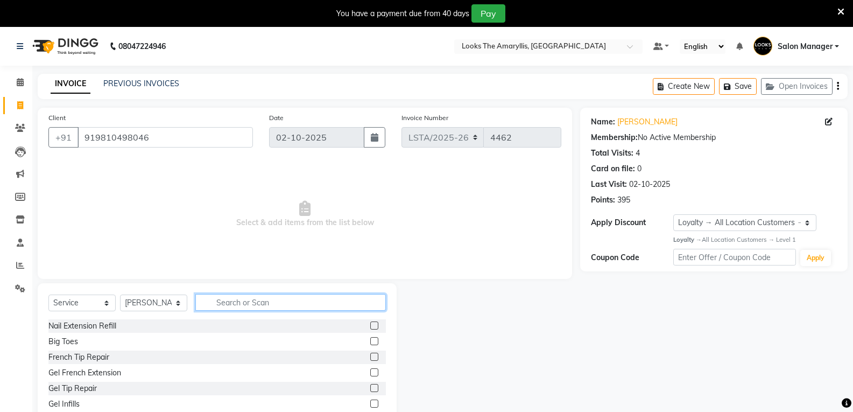
click at [218, 301] on input "text" at bounding box center [290, 302] width 190 height 17
type input "DET"
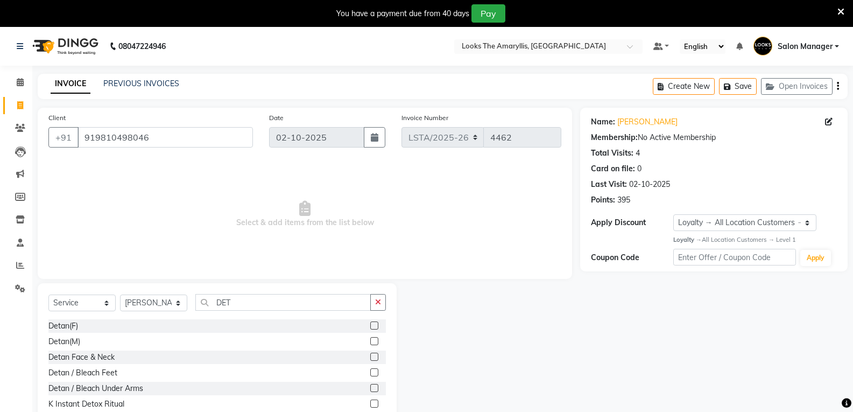
click at [370, 341] on label at bounding box center [374, 341] width 8 height 8
click at [370, 341] on input "checkbox" at bounding box center [373, 341] width 7 height 7
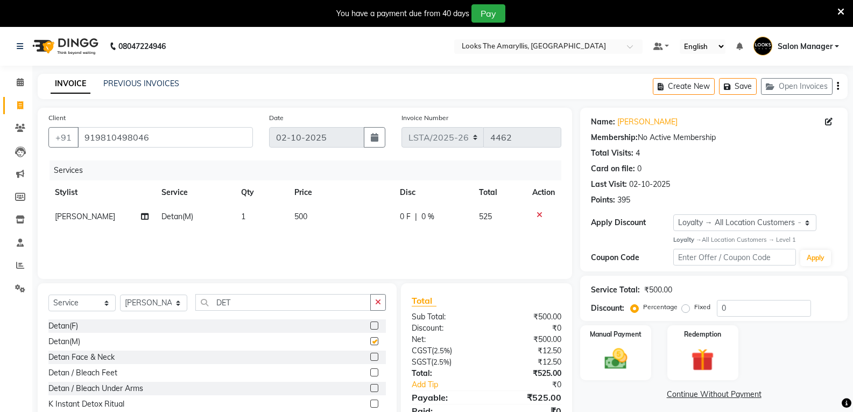
checkbox input "false"
click at [307, 214] on td "500" at bounding box center [340, 216] width 105 height 24
select select "90427"
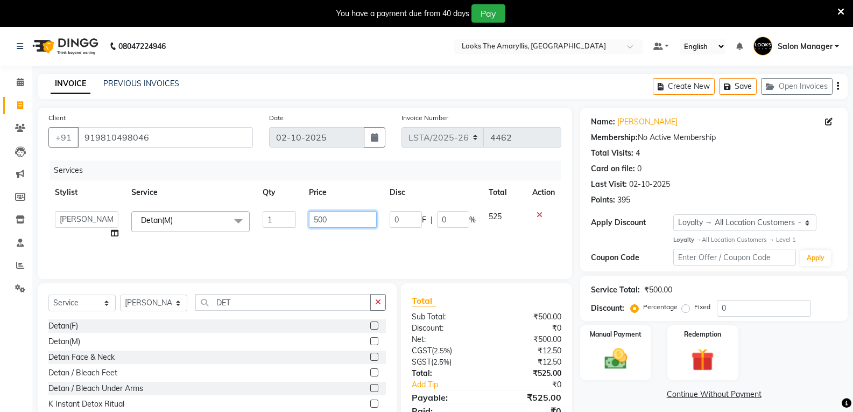
click at [340, 222] on input "500" at bounding box center [342, 219] width 67 height 17
type input "5"
type input "200"
click at [517, 335] on div "₹500.00" at bounding box center [527, 339] width 83 height 11
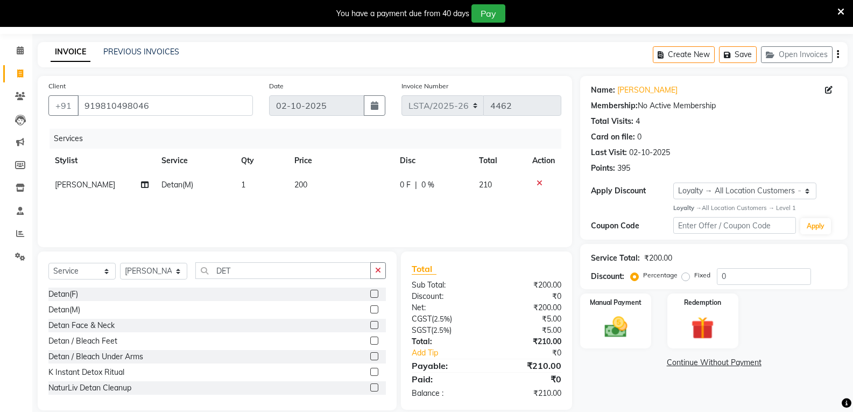
scroll to position [46, 0]
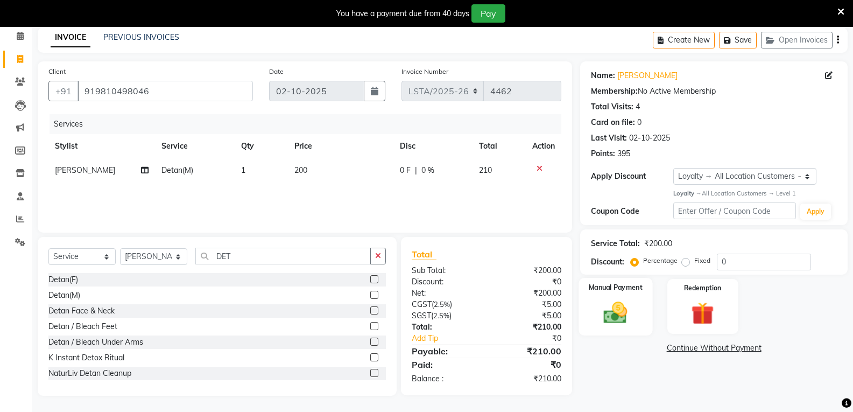
click at [600, 322] on img at bounding box center [615, 312] width 38 height 27
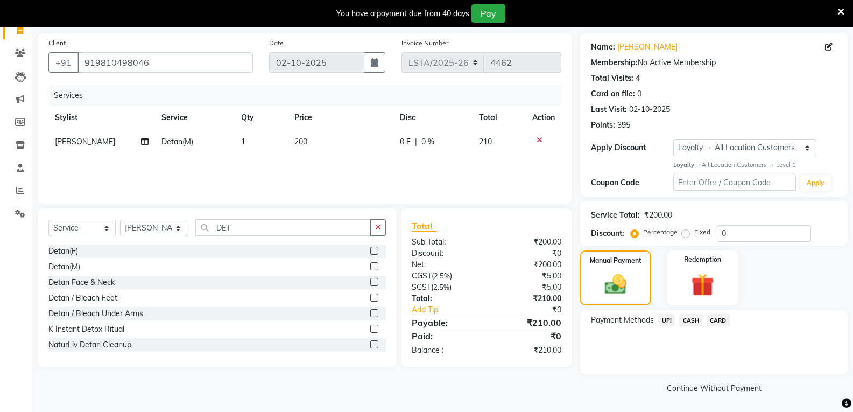
scroll to position [75, 0]
click at [666, 320] on span "UPI" at bounding box center [666, 319] width 17 height 12
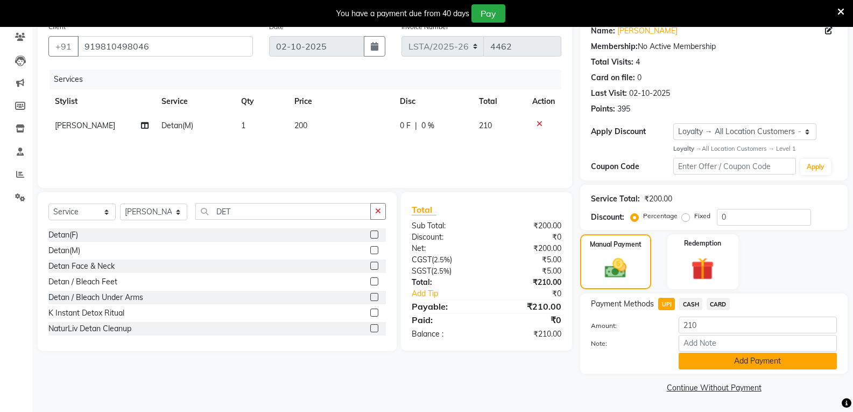
click at [704, 362] on button "Add Payment" at bounding box center [758, 360] width 158 height 17
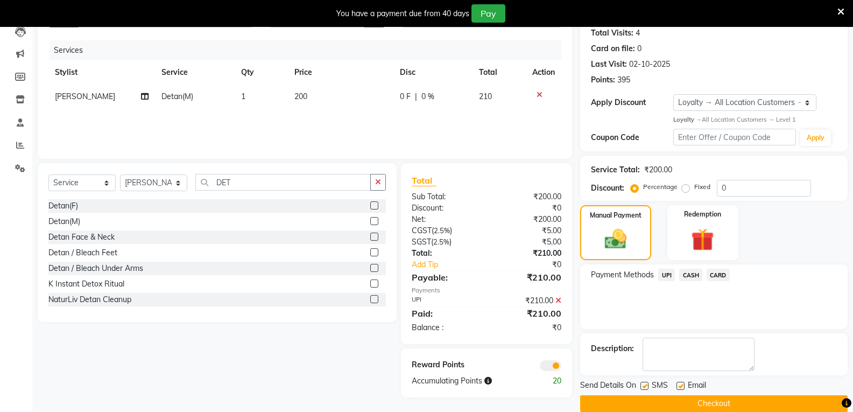
scroll to position [136, 0]
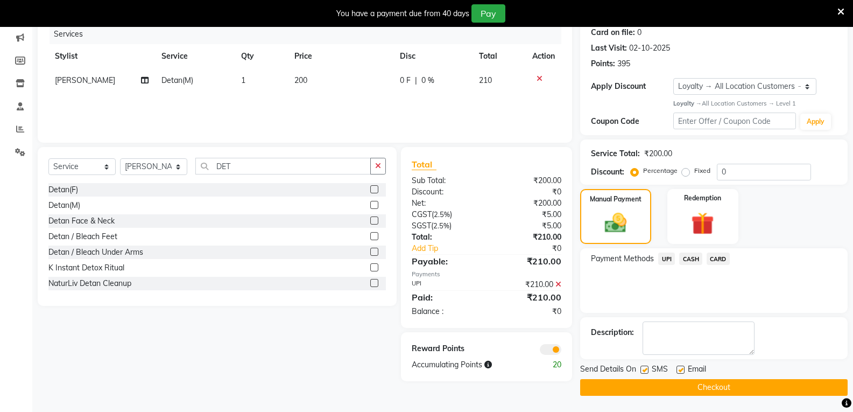
click at [646, 371] on label at bounding box center [644, 369] width 8 height 8
click at [646, 371] on input "checkbox" at bounding box center [643, 369] width 7 height 7
checkbox input "false"
click at [682, 369] on label at bounding box center [680, 369] width 8 height 8
click at [682, 369] on input "checkbox" at bounding box center [679, 369] width 7 height 7
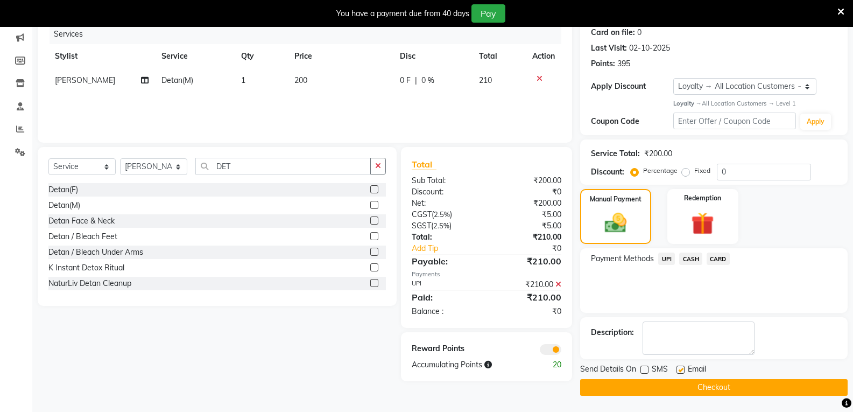
checkbox input "false"
click at [668, 390] on button "Checkout" at bounding box center [713, 387] width 267 height 17
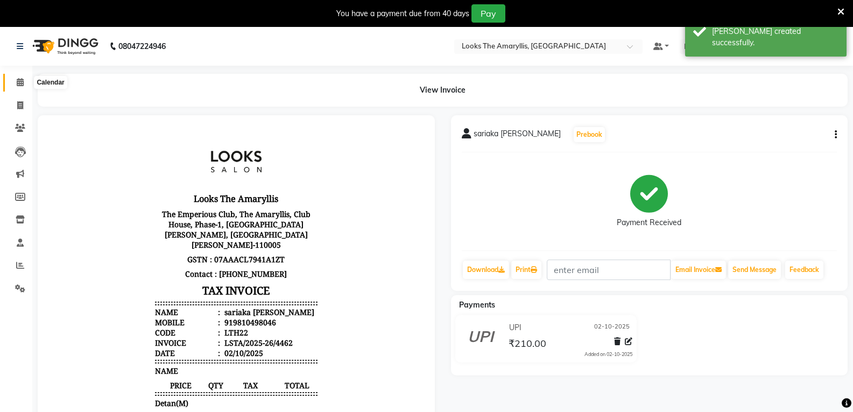
click at [20, 82] on icon at bounding box center [20, 82] width 7 height 8
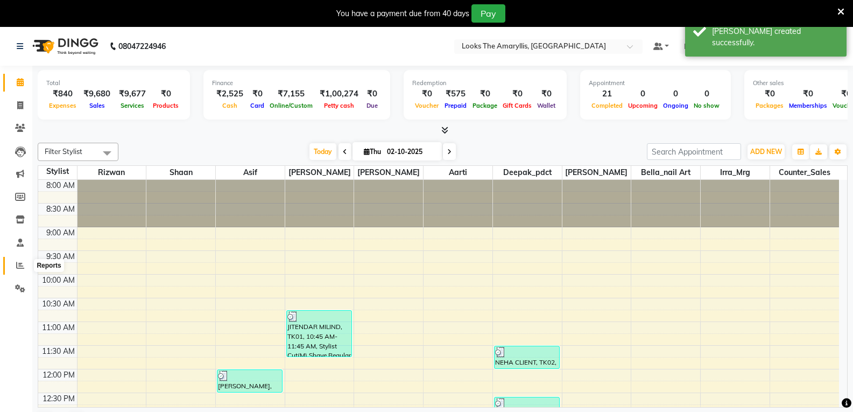
click at [17, 264] on icon at bounding box center [20, 265] width 8 height 8
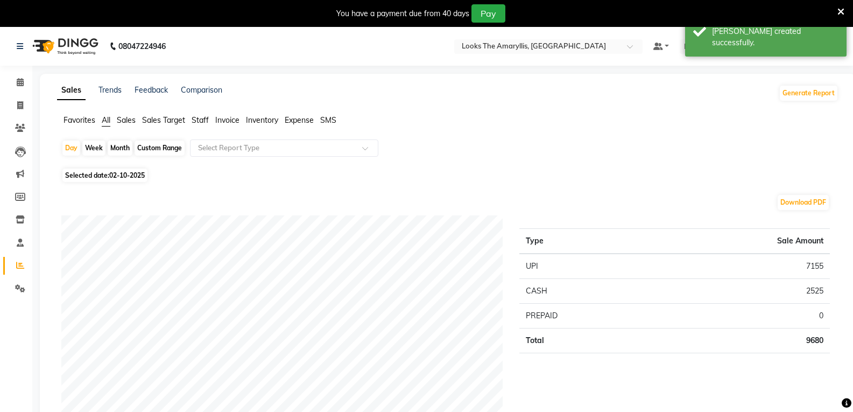
click at [204, 119] on span "Staff" at bounding box center [200, 120] width 17 height 10
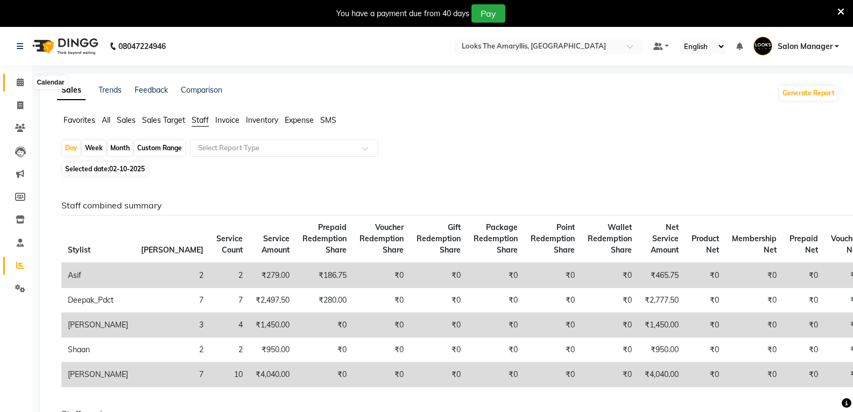
click at [17, 81] on icon at bounding box center [20, 82] width 7 height 8
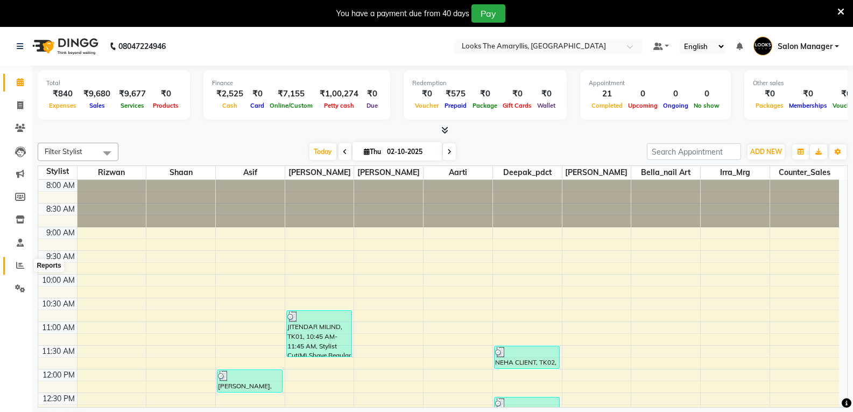
click at [19, 268] on icon at bounding box center [20, 265] width 8 height 8
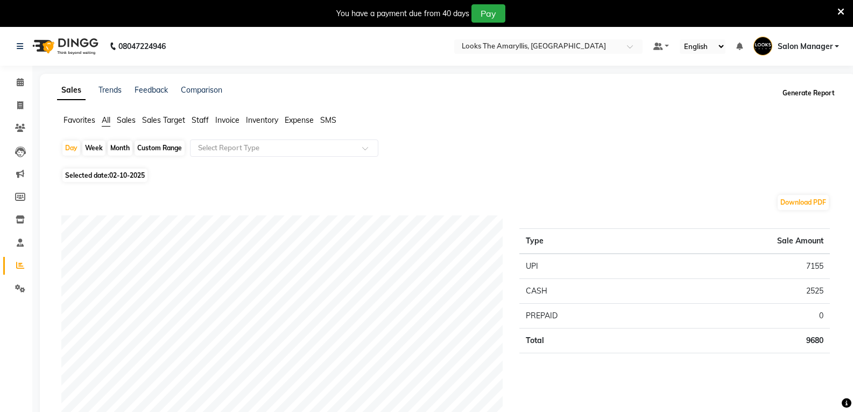
click at [818, 97] on button "Generate Report" at bounding box center [809, 93] width 58 height 15
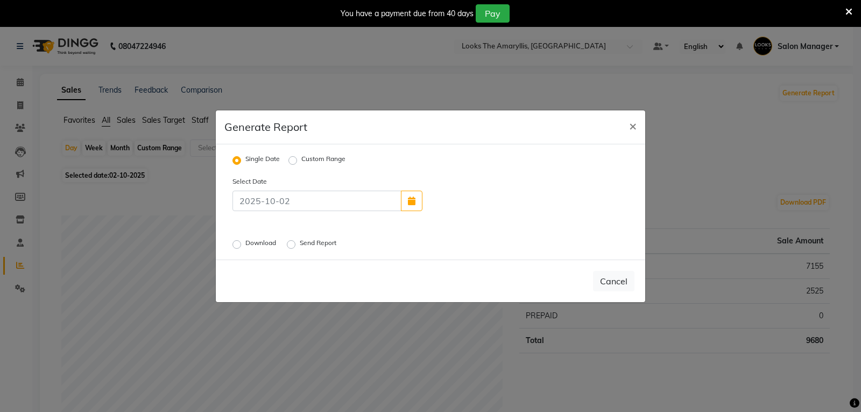
click at [300, 244] on label "Send Report" at bounding box center [319, 244] width 39 height 13
click at [293, 244] on input "Send Report" at bounding box center [293, 244] width 8 height 8
click at [615, 282] on button "Send" at bounding box center [617, 280] width 33 height 19
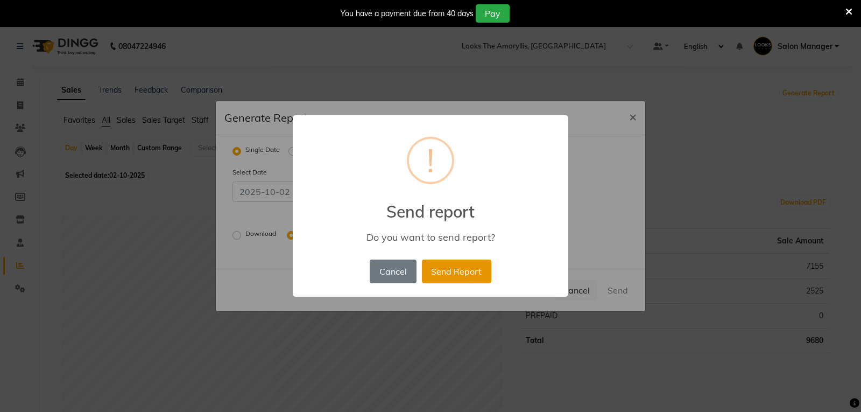
click at [450, 278] on button "Send Report" at bounding box center [456, 271] width 69 height 24
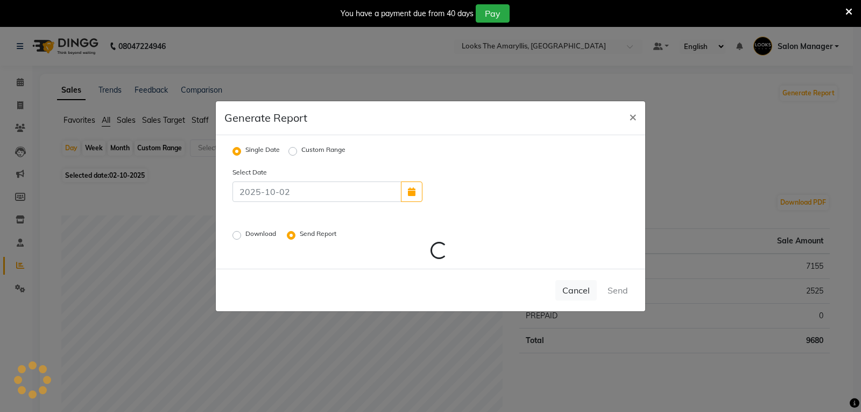
radio input "false"
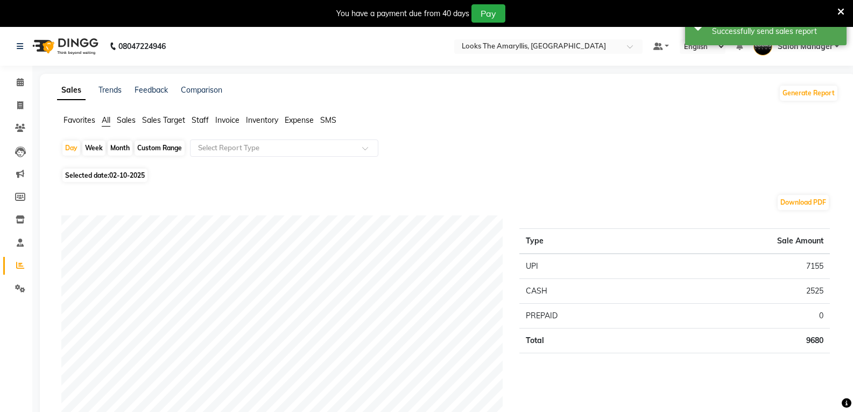
click at [839, 9] on icon at bounding box center [840, 12] width 7 height 10
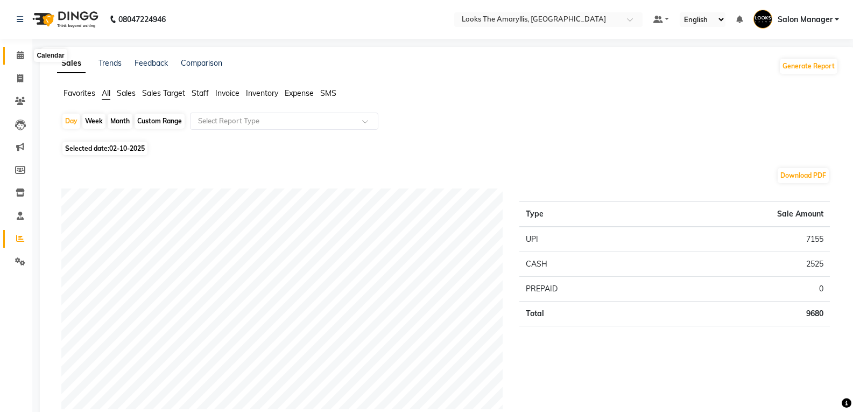
click at [21, 54] on icon at bounding box center [20, 55] width 7 height 8
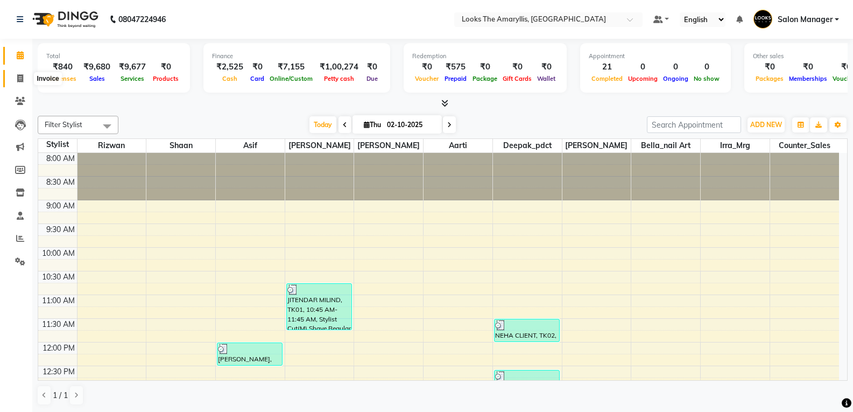
click at [23, 79] on icon at bounding box center [20, 78] width 6 height 8
select select "service"
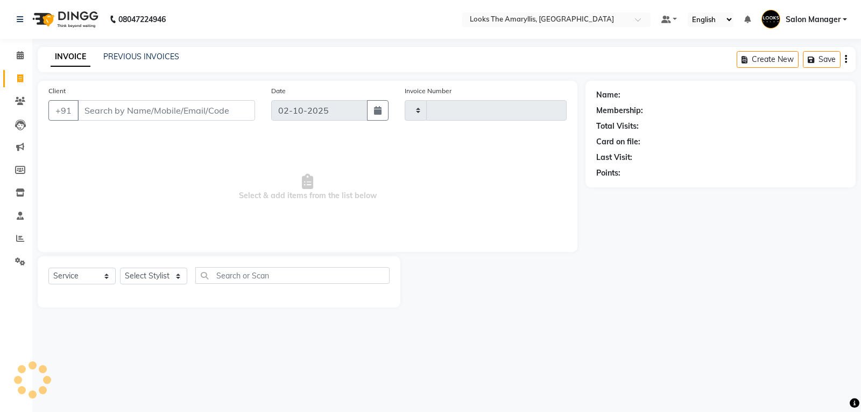
type input "4463"
select select "8939"
click at [160, 54] on link "PREVIOUS INVOICES" at bounding box center [141, 57] width 76 height 10
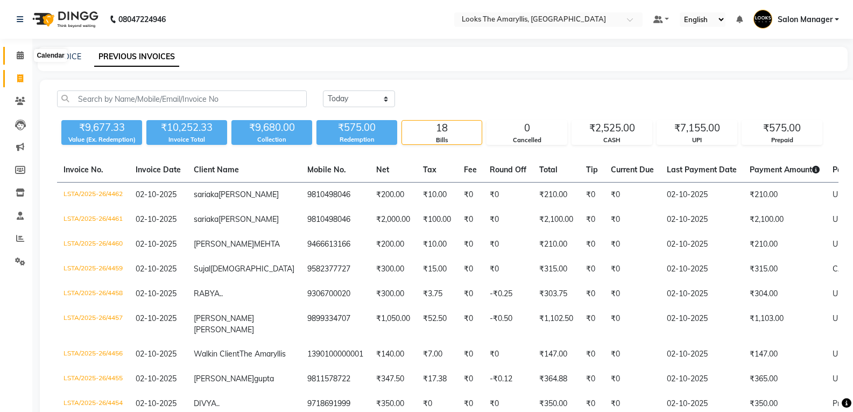
click at [13, 53] on span at bounding box center [20, 56] width 19 height 12
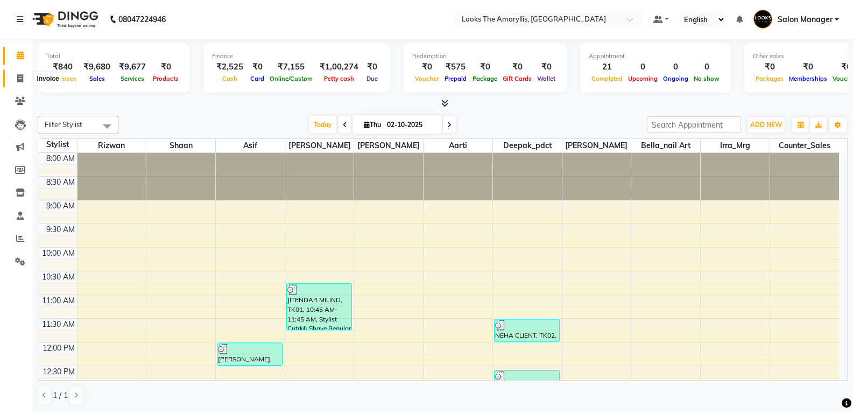
click at [23, 80] on icon at bounding box center [20, 78] width 6 height 8
select select "service"
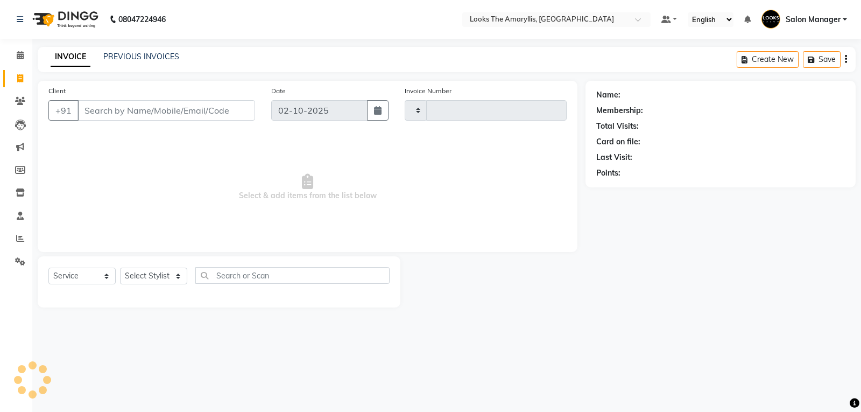
type input "4463"
select select "8939"
click at [118, 56] on link "PREVIOUS INVOICES" at bounding box center [141, 57] width 76 height 10
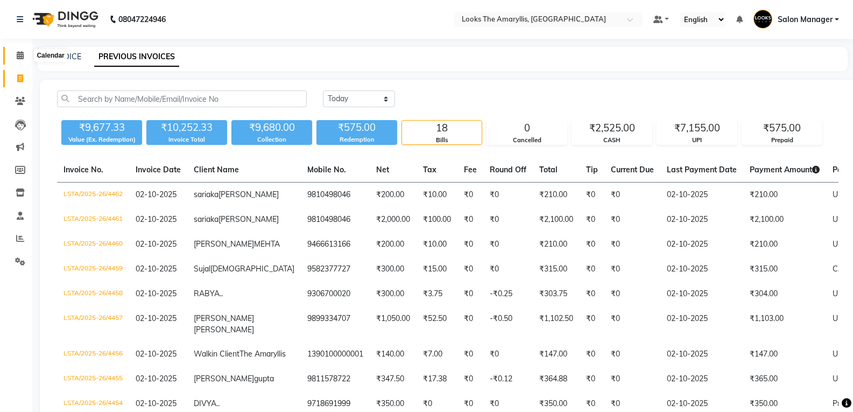
click at [22, 54] on icon at bounding box center [20, 55] width 7 height 8
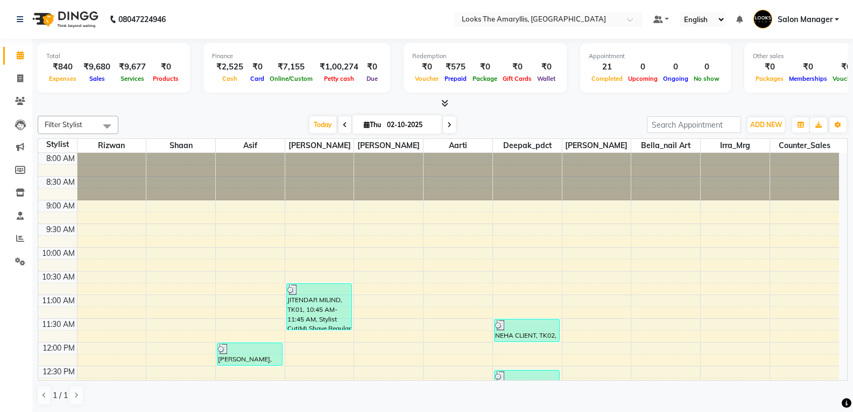
click at [583, 387] on div "1 / 1" at bounding box center [443, 395] width 810 height 20
